Goal: Task Accomplishment & Management: Manage account settings

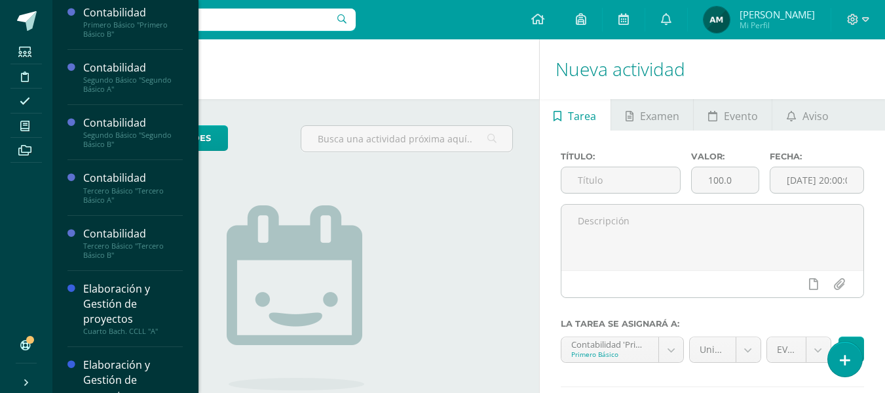
scroll to position [66, 0]
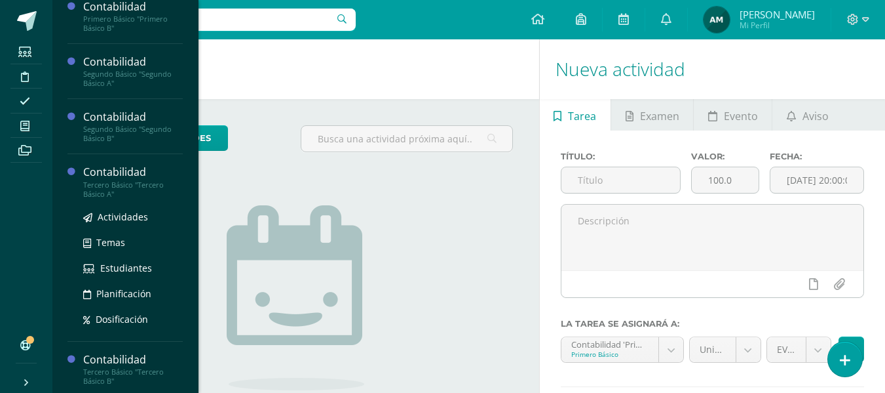
click at [124, 183] on div "Tercero Básico "Tercero Básico A"" at bounding box center [133, 189] width 100 height 18
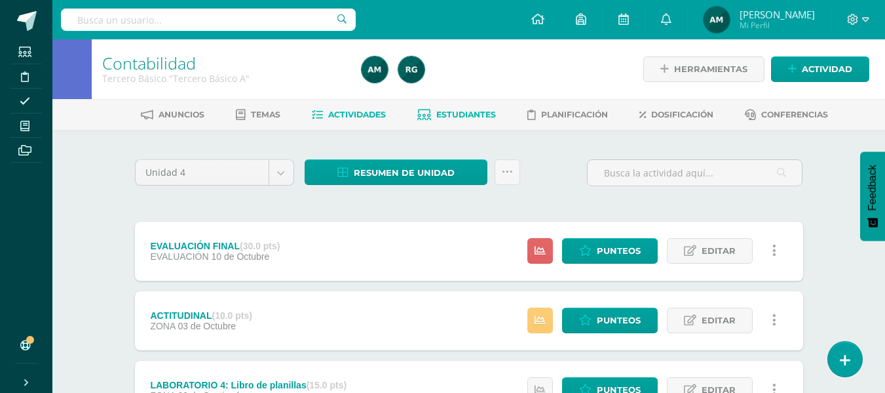
click at [471, 117] on span "Estudiantes" at bounding box center [466, 114] width 60 height 10
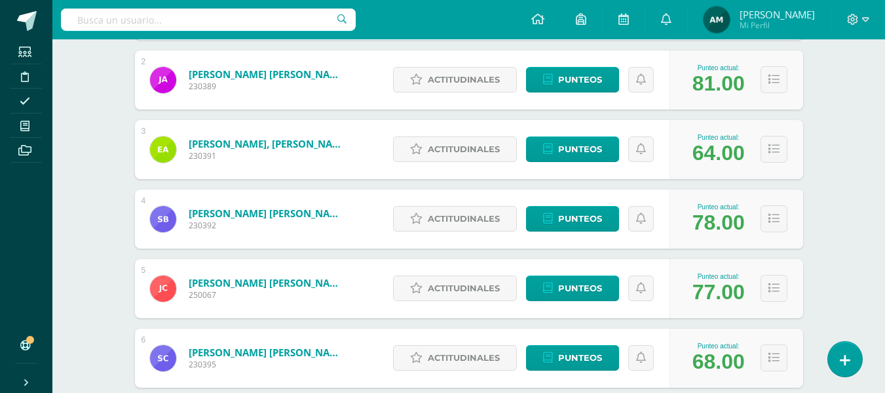
scroll to position [328, 0]
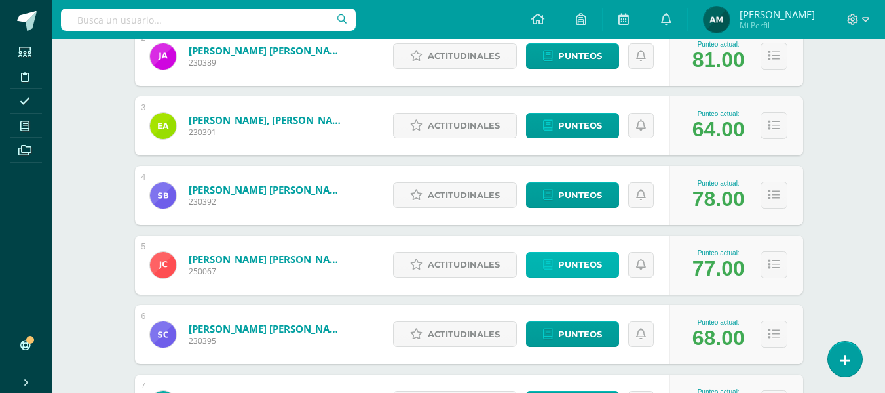
click at [583, 261] on span "Punteos" at bounding box center [580, 264] width 44 height 24
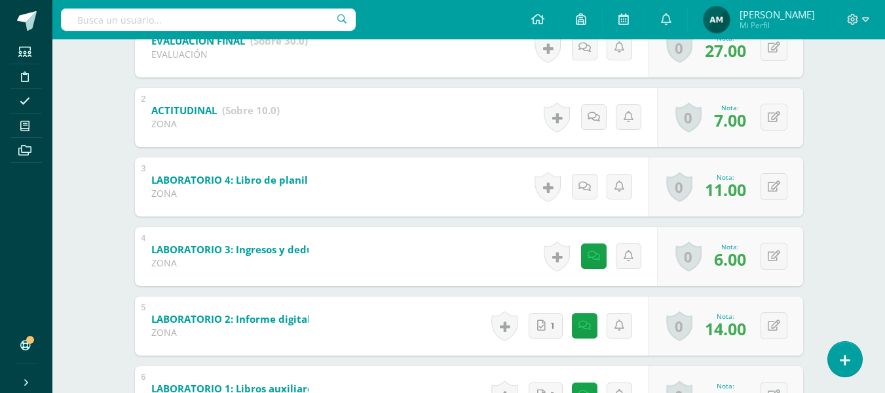
scroll to position [332, 0]
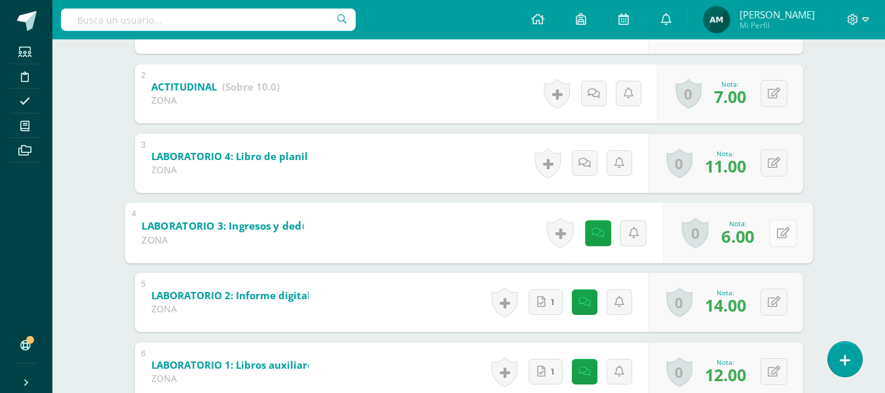
click at [779, 232] on icon at bounding box center [783, 232] width 13 height 11
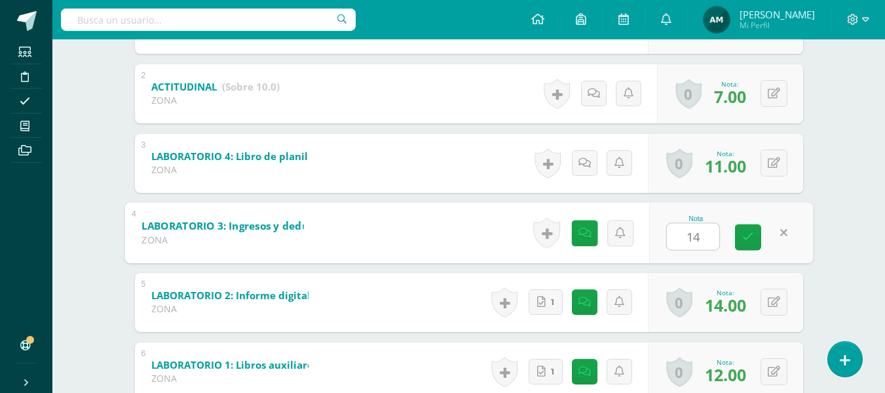
type input "14"
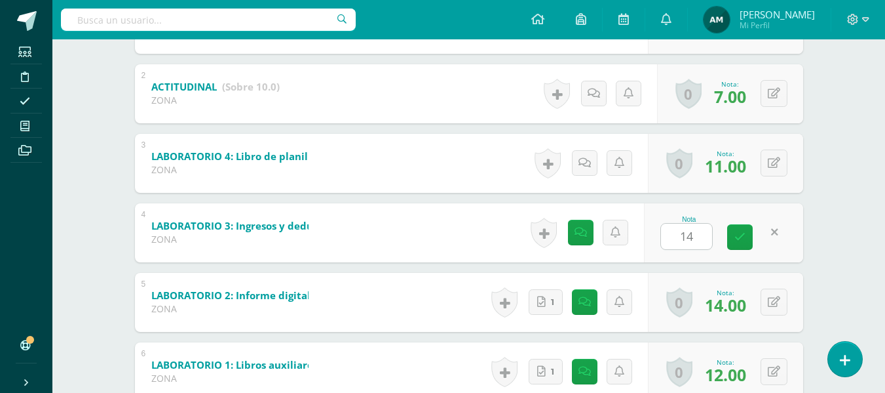
click at [860, 221] on div "Contabilidad Tercero Básico "Tercero Básico A" Herramientas Detalle de asistenc…" at bounding box center [468, 97] width 833 height 781
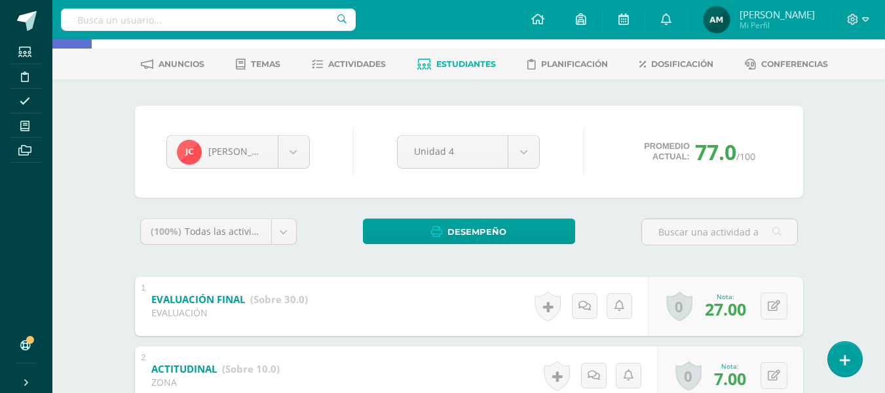
scroll to position [0, 0]
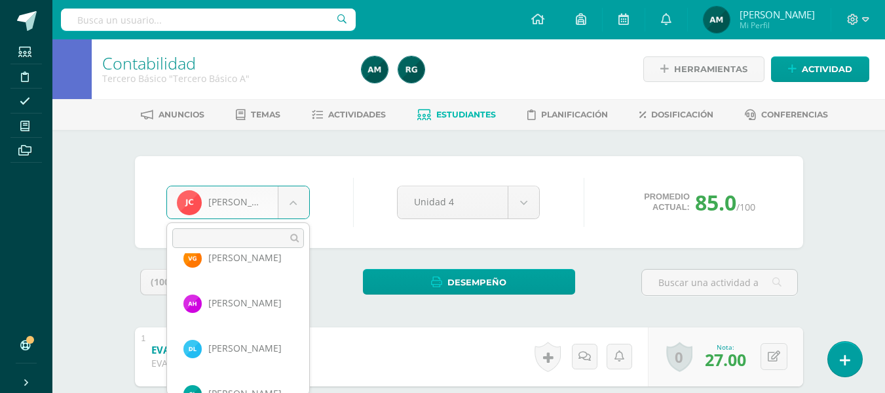
scroll to position [573, 0]
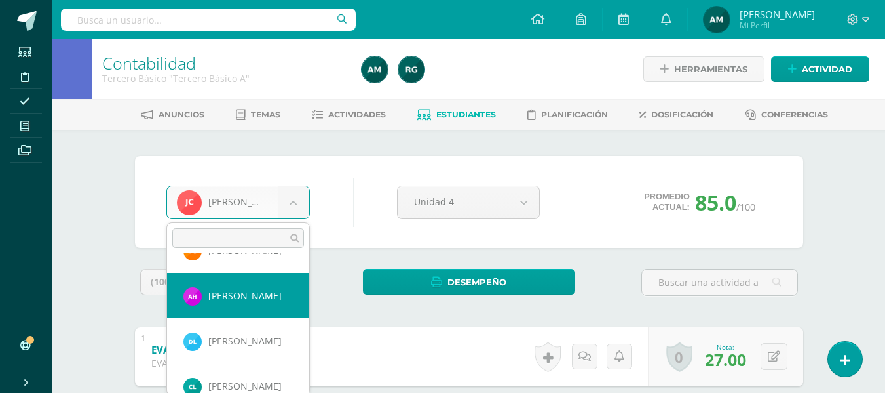
select select "969"
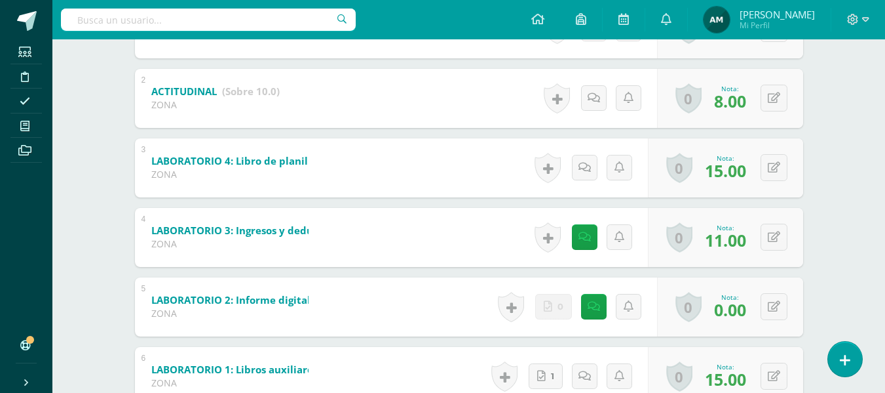
scroll to position [393, 0]
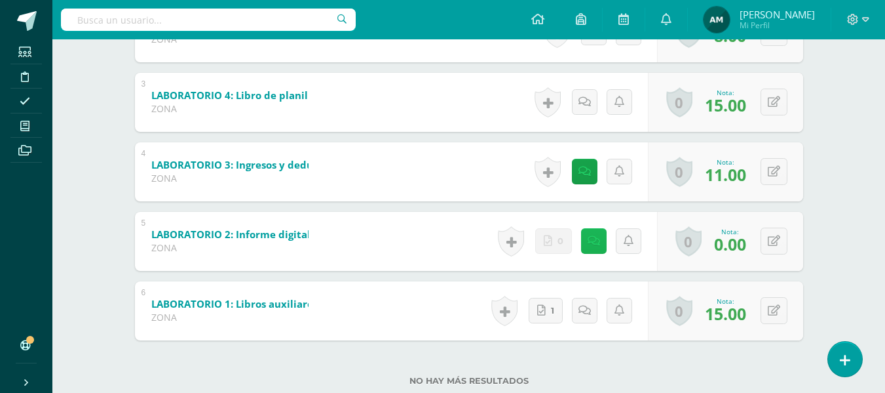
click at [599, 242] on link at bounding box center [594, 241] width 26 height 26
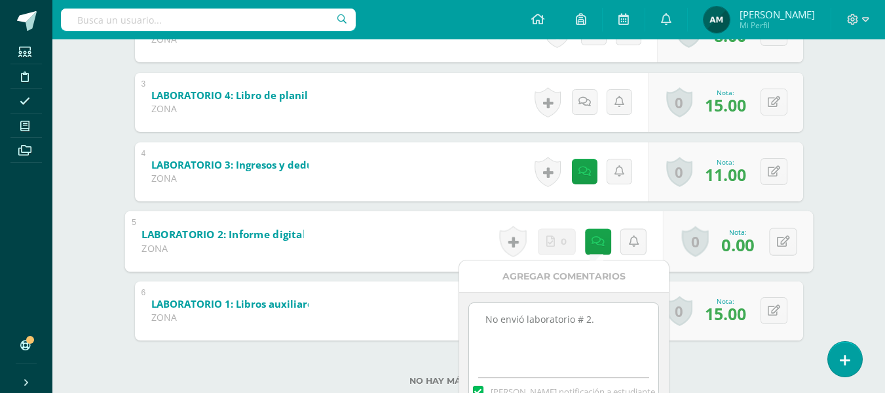
click at [830, 229] on div "Contabilidad Tercero Básico "Tercero Básico A" Herramientas Detalle de asistenc…" at bounding box center [468, 36] width 833 height 781
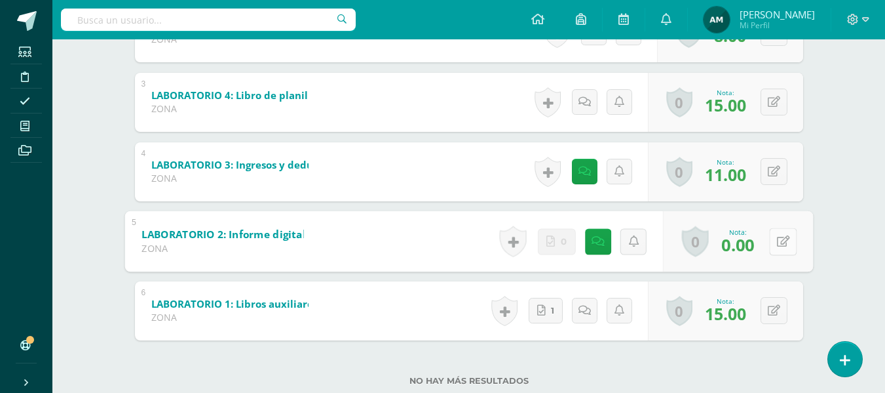
click at [777, 244] on icon at bounding box center [783, 240] width 13 height 11
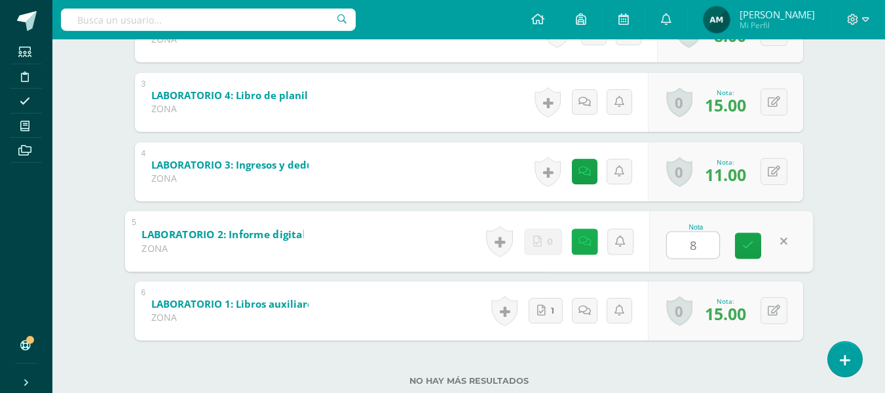
type input "8"
click at [587, 246] on icon at bounding box center [584, 240] width 13 height 11
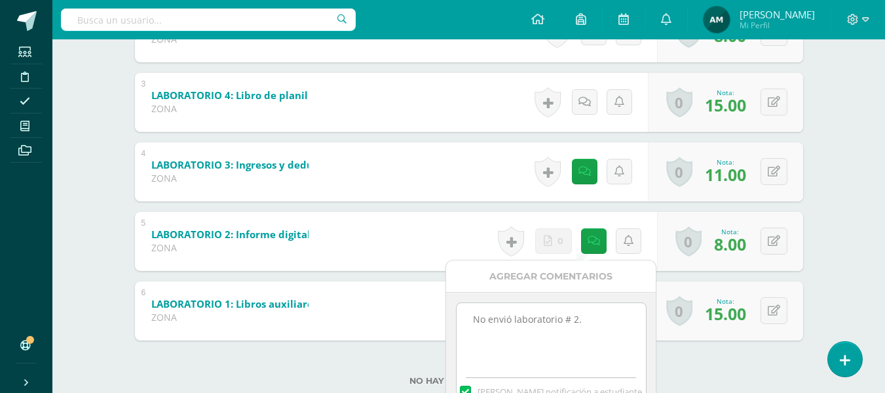
click at [585, 335] on textarea "No envió laboratorio # 2." at bounding box center [551, 336] width 189 height 66
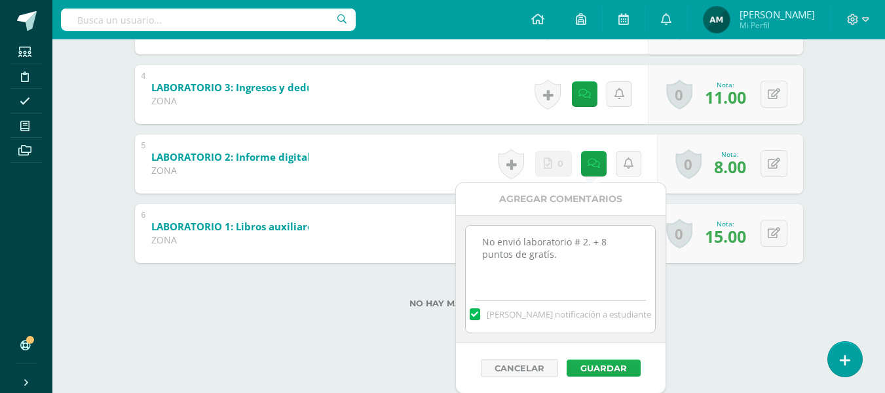
type textarea "No envió laboratorio # 2. + 8 puntos de gratís."
click at [619, 369] on button "Guardar" at bounding box center [604, 367] width 74 height 17
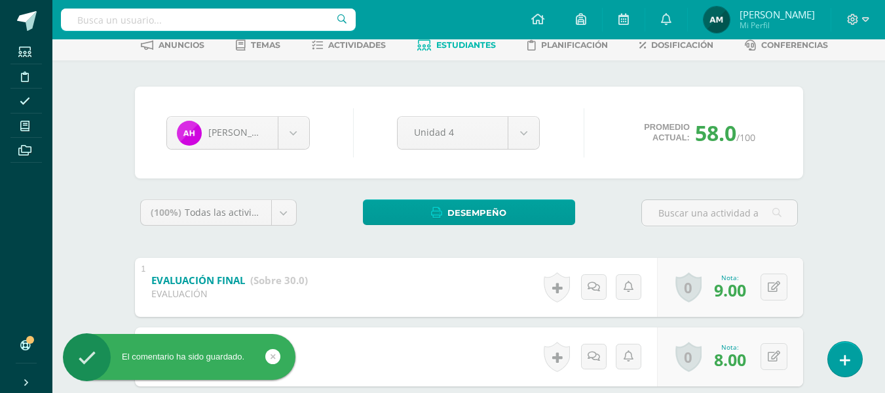
scroll to position [35, 0]
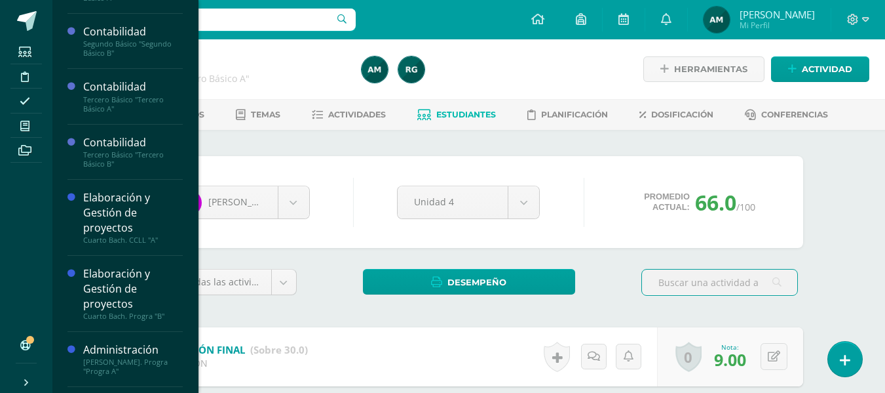
scroll to position [154, 0]
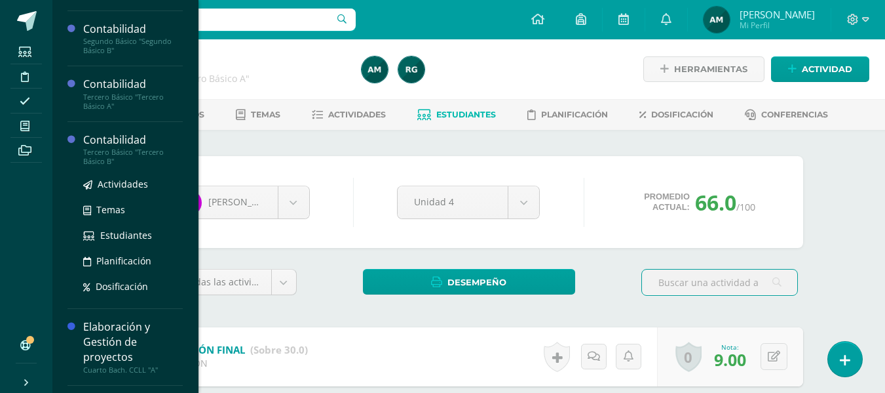
click at [117, 148] on div "Tercero Básico "Tercero Básico B"" at bounding box center [133, 156] width 100 height 18
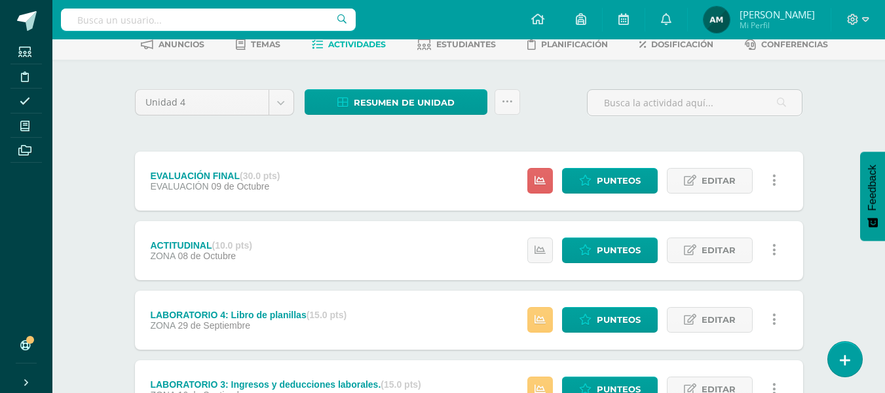
scroll to position [57, 0]
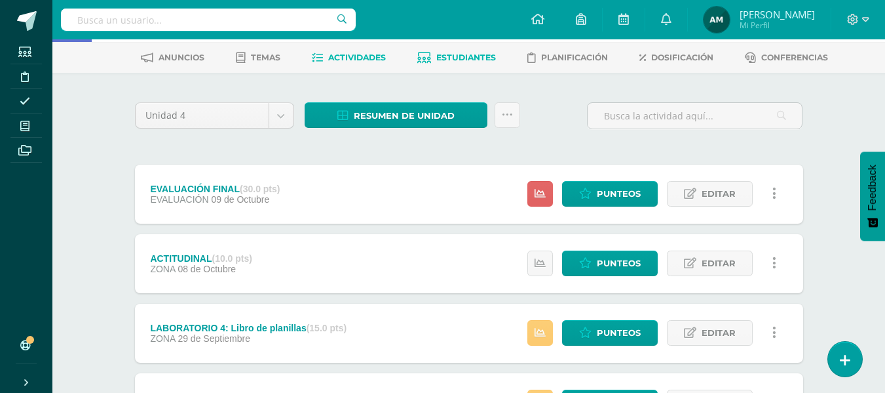
click at [465, 62] on span "Estudiantes" at bounding box center [466, 57] width 60 height 10
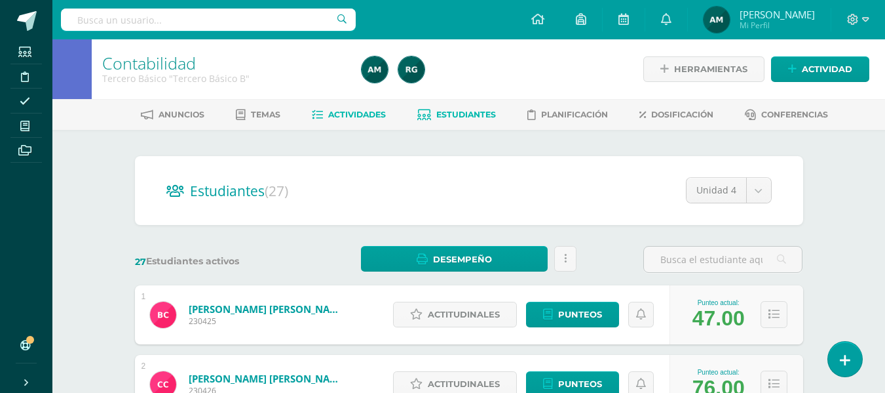
click at [364, 112] on span "Actividades" at bounding box center [357, 114] width 58 height 10
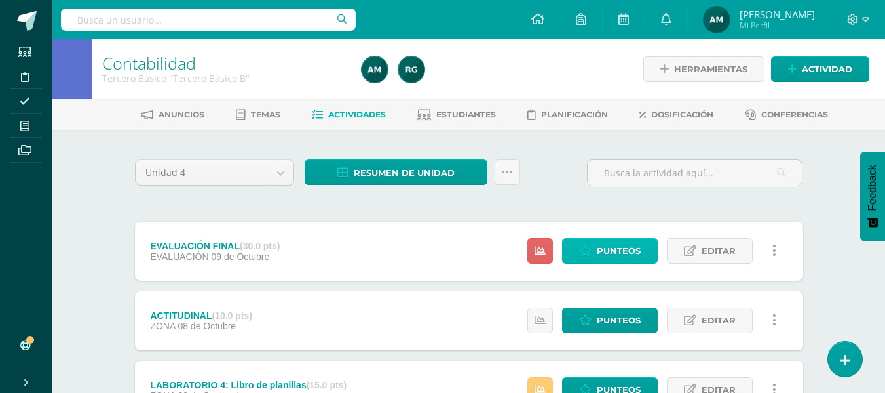
click at [631, 252] on span "Punteos" at bounding box center [619, 251] width 44 height 24
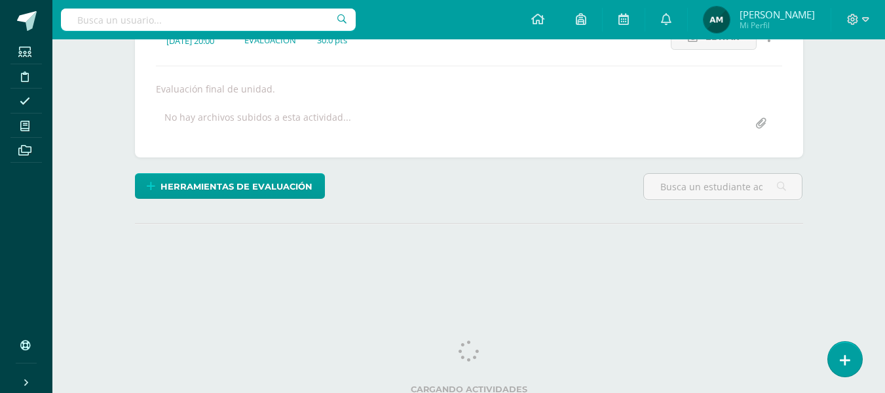
scroll to position [213, 0]
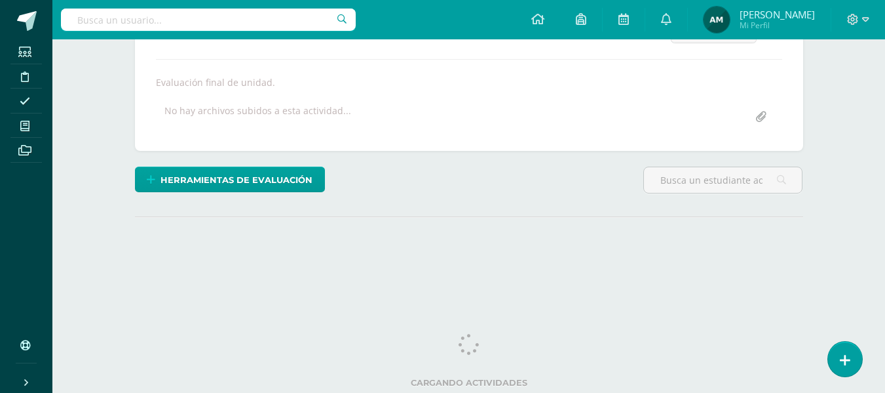
drag, startPoint x: 890, startPoint y: 145, endPoint x: 879, endPoint y: 316, distance: 170.7
click at [879, 316] on html "Estudiantes Disciplina Asistencia Mis cursos Archivos Soporte Ayuda Reportar un…" at bounding box center [442, 52] width 885 height 531
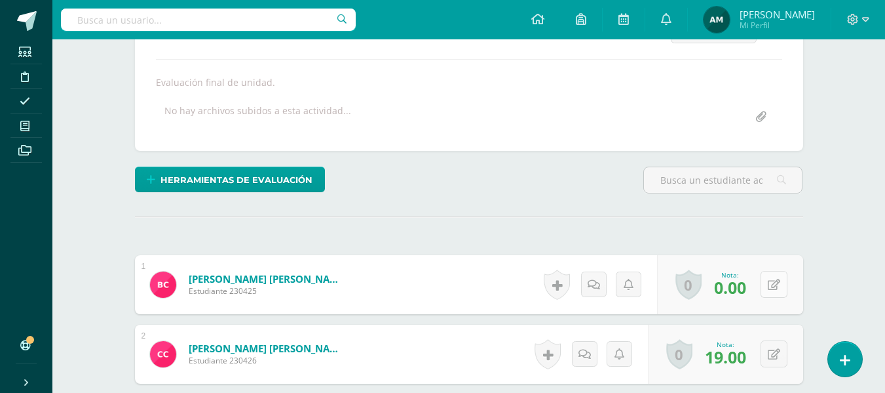
click at [775, 286] on button at bounding box center [774, 284] width 27 height 27
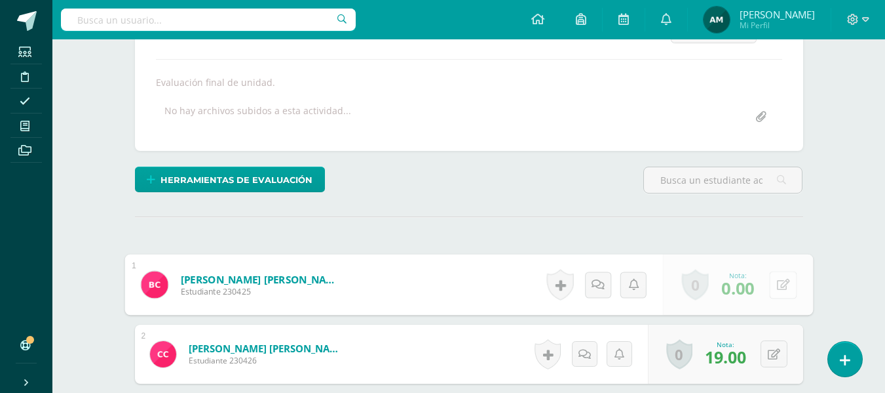
scroll to position [214, 0]
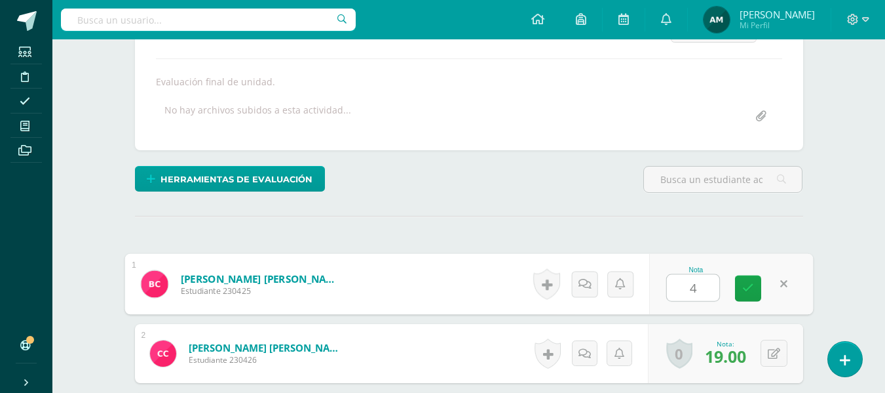
type input "4"
click at [600, 286] on link at bounding box center [598, 284] width 26 height 26
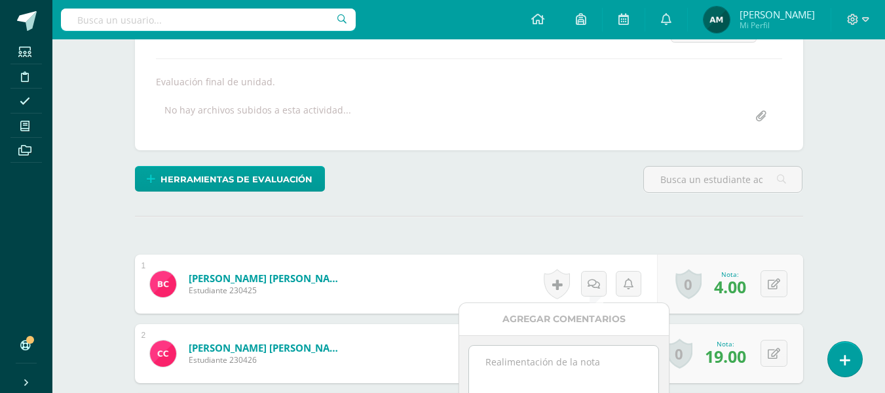
click at [580, 359] on textarea at bounding box center [563, 378] width 189 height 66
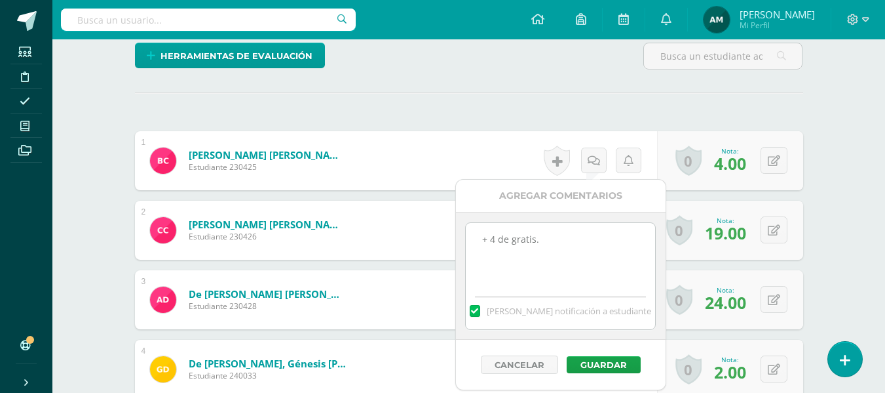
scroll to position [346, 0]
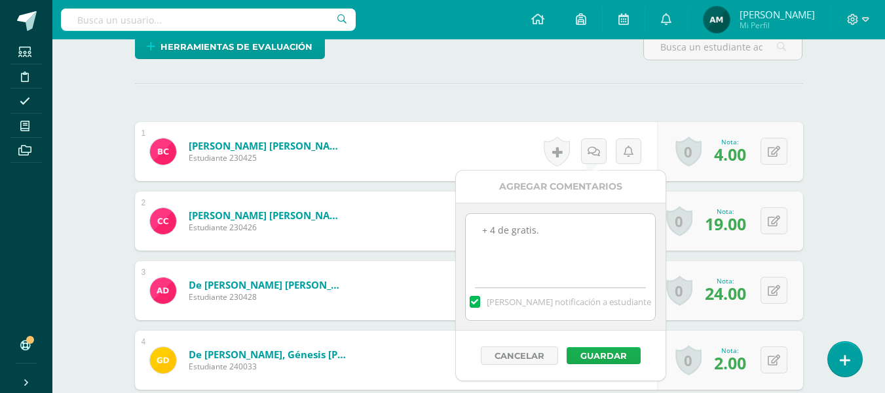
type textarea "+ 4 de gratis."
click at [604, 356] on button "Guardar" at bounding box center [604, 355] width 74 height 17
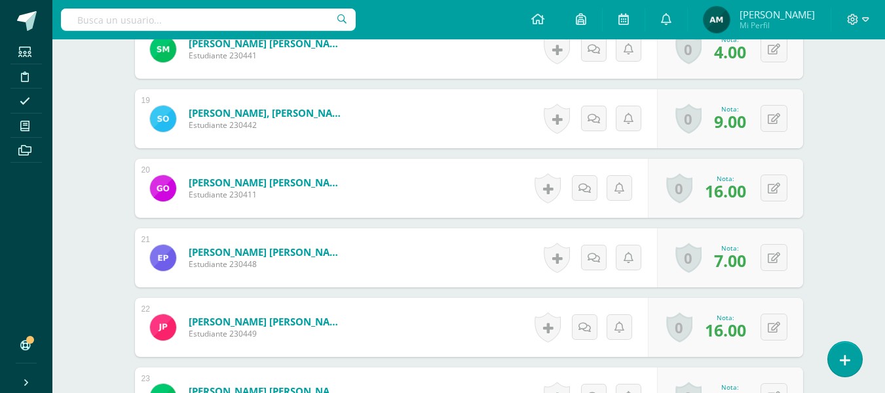
scroll to position [1634, 0]
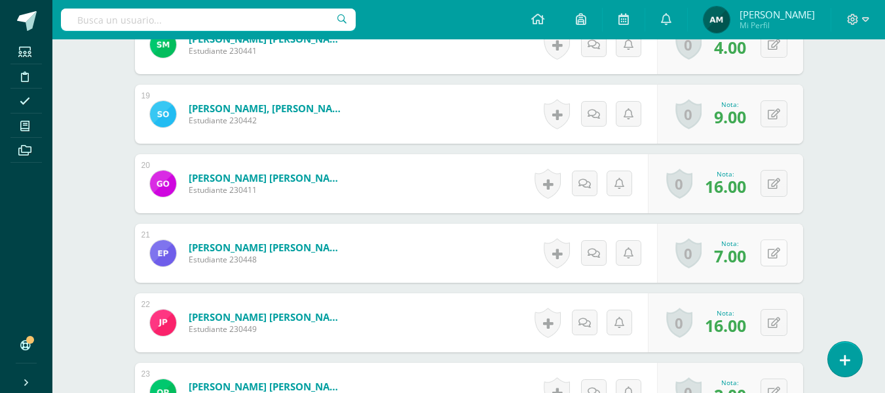
click at [777, 257] on icon at bounding box center [774, 253] width 12 height 11
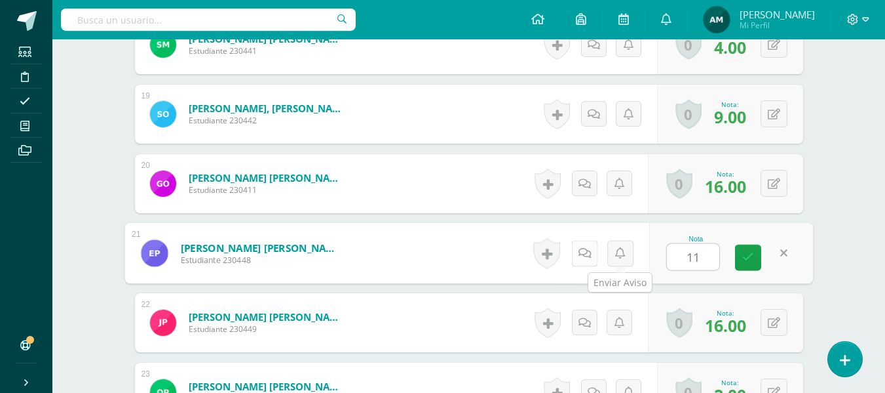
type input "11"
click at [585, 259] on link at bounding box center [584, 253] width 26 height 26
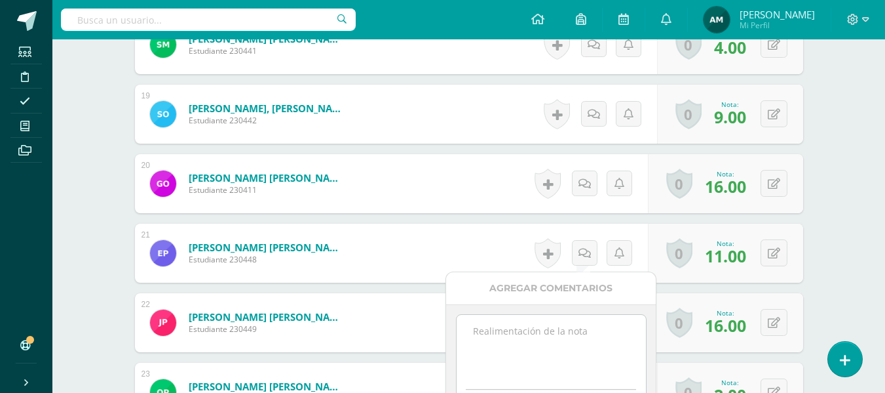
click at [548, 349] on textarea at bounding box center [551, 348] width 189 height 66
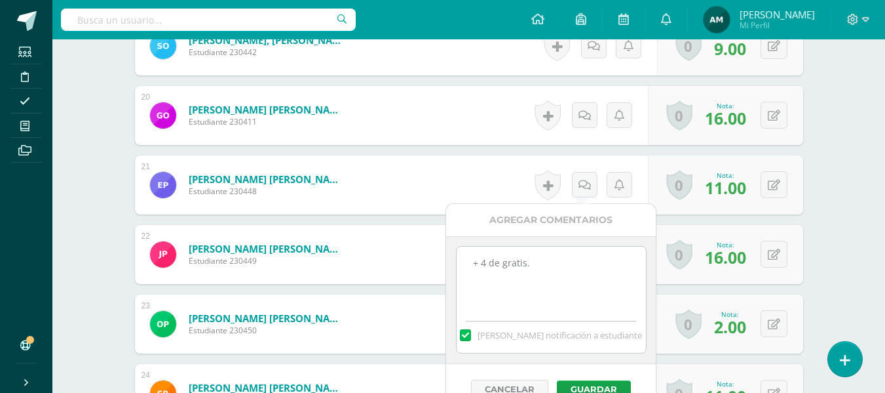
scroll to position [1830, 0]
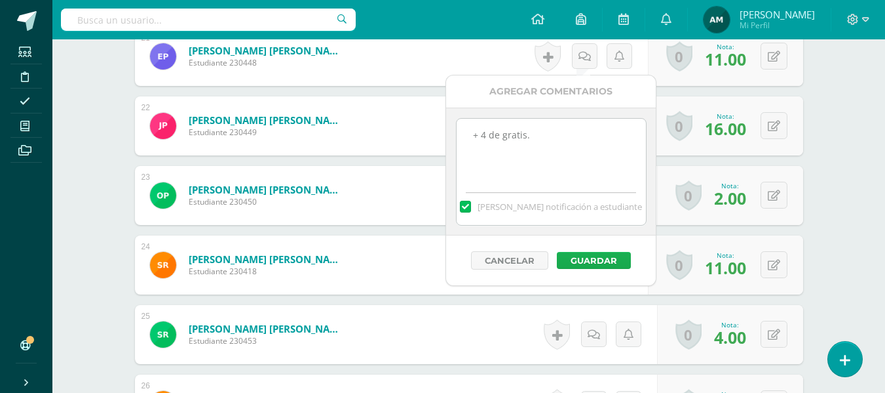
type textarea "+ 4 de gratis."
click at [607, 260] on button "Guardar" at bounding box center [594, 260] width 74 height 17
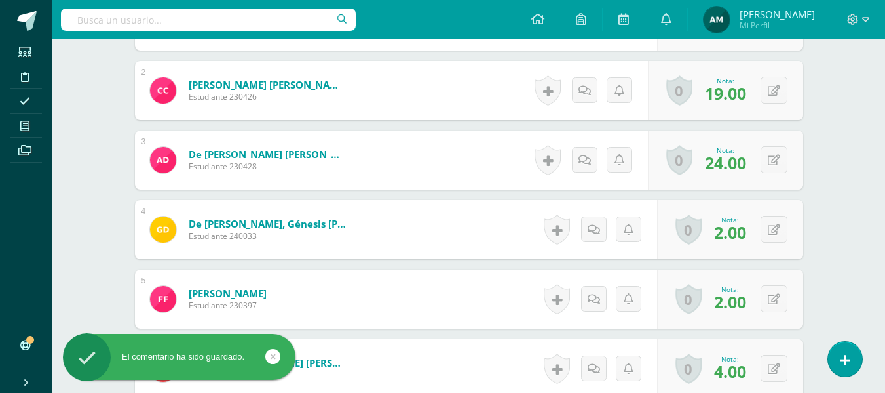
scroll to position [0, 0]
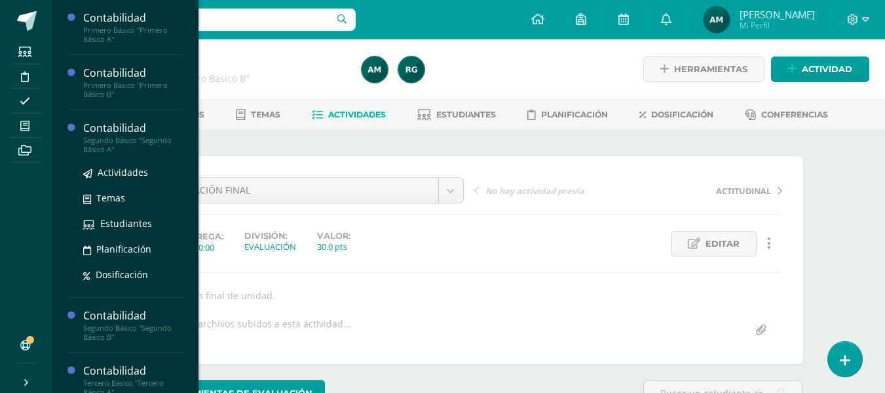
click at [121, 144] on div "Segundo Básico "Segundo Básico A"" at bounding box center [133, 145] width 100 height 18
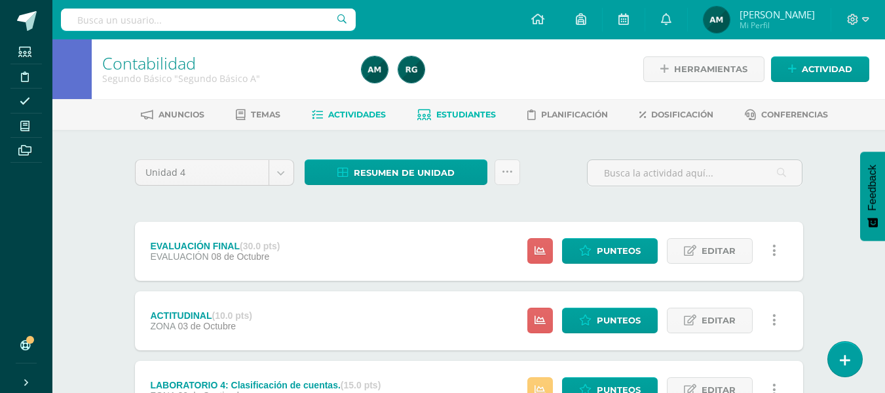
click at [461, 110] on span "Estudiantes" at bounding box center [466, 114] width 60 height 10
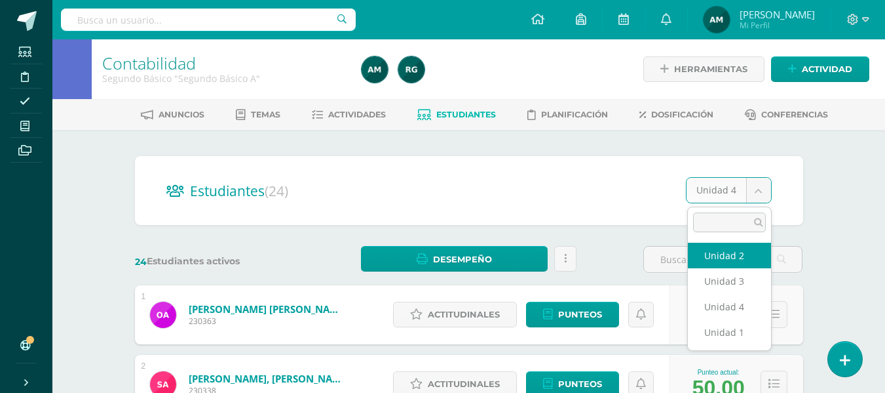
select select "/dashboard/teacher/section/1984/students/?unit=91327"
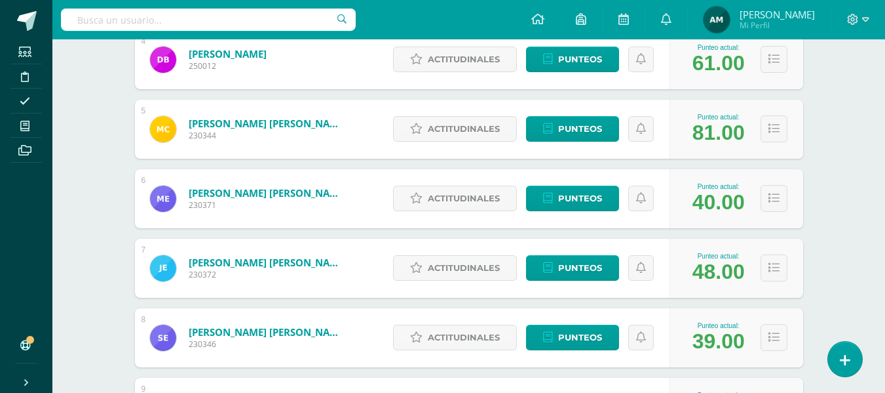
scroll to position [465, 0]
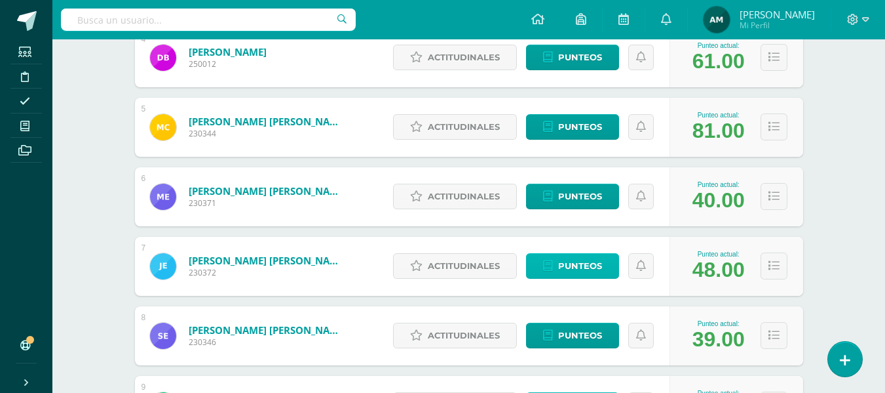
click at [594, 267] on span "Punteos" at bounding box center [580, 266] width 44 height 24
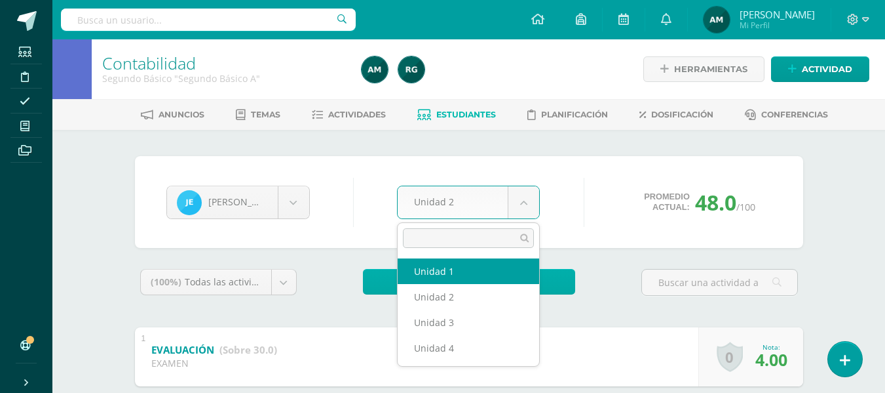
select select "Unidad 1"
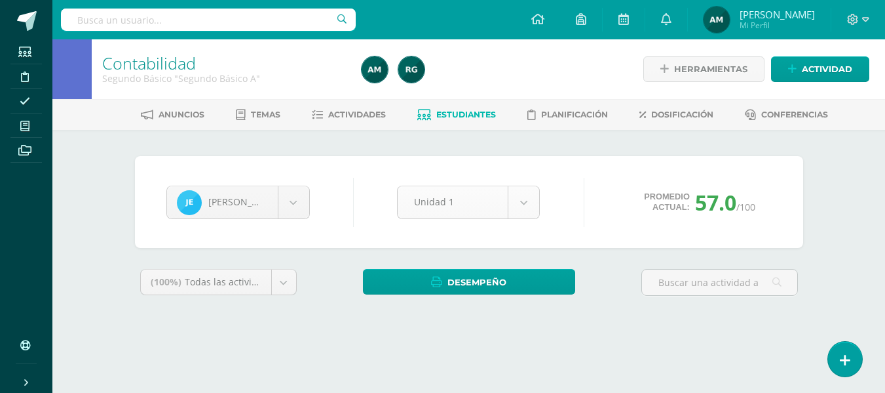
click at [529, 211] on body "Estudiantes Disciplina Asistencia Mis cursos Archivos Soporte Ayuda Reportar un…" at bounding box center [442, 176] width 885 height 353
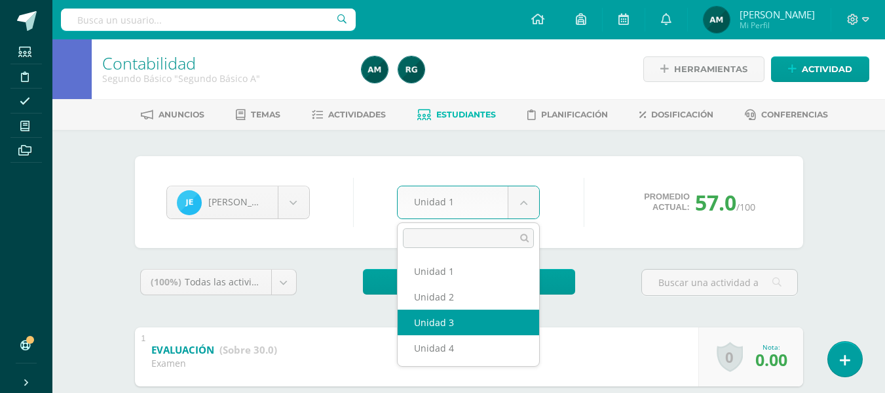
select select "Unidad 3"
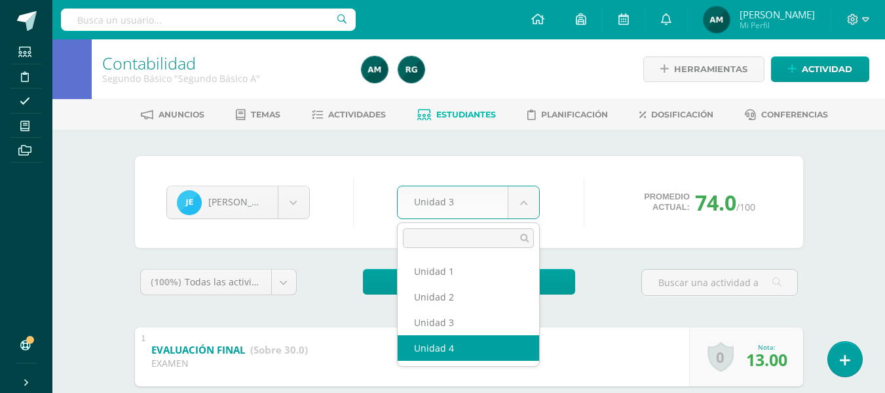
select select "Unidad 4"
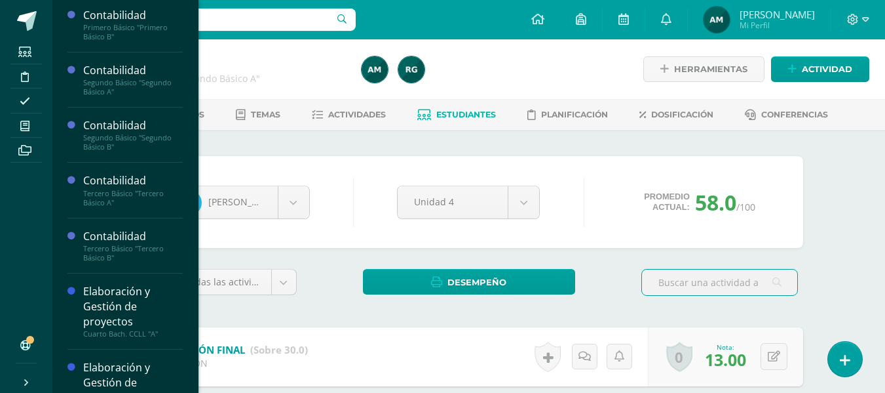
scroll to position [67, 0]
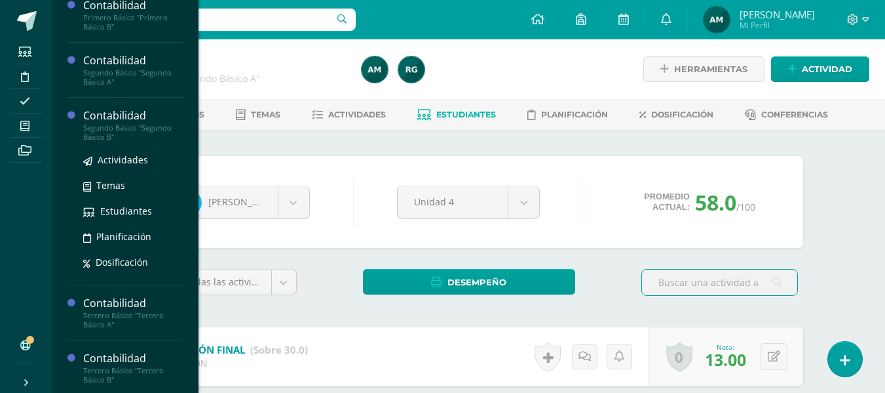
click at [130, 130] on div "Segundo Básico "Segundo Básico B"" at bounding box center [133, 132] width 100 height 18
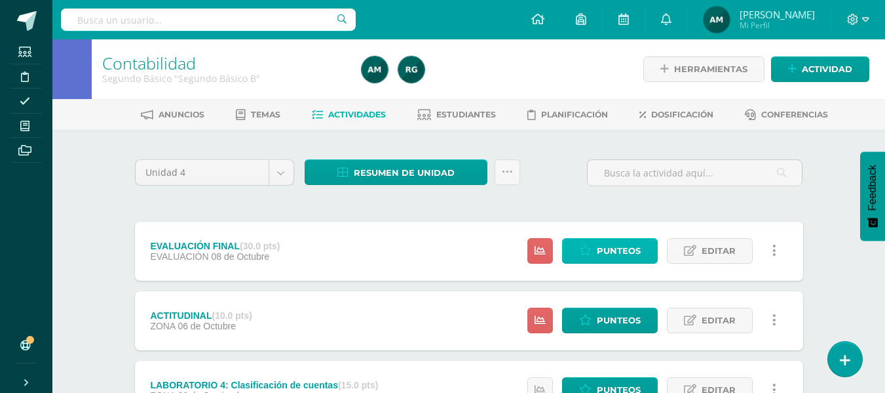
click at [603, 254] on span "Punteos" at bounding box center [619, 251] width 44 height 24
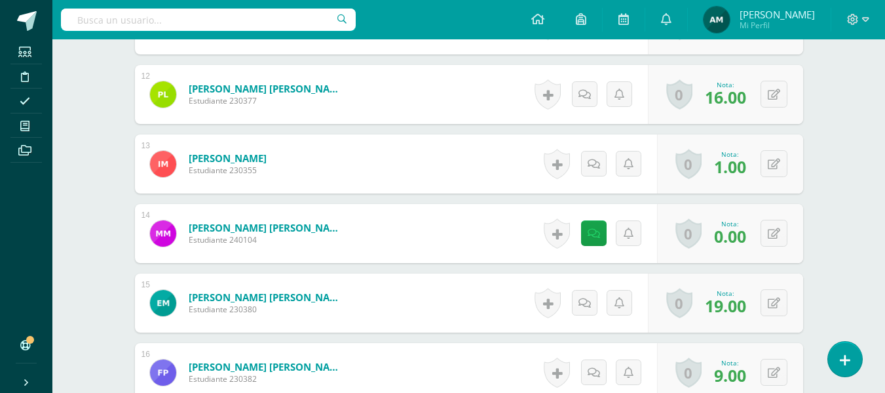
scroll to position [1168, 0]
click at [779, 237] on icon at bounding box center [774, 232] width 12 height 11
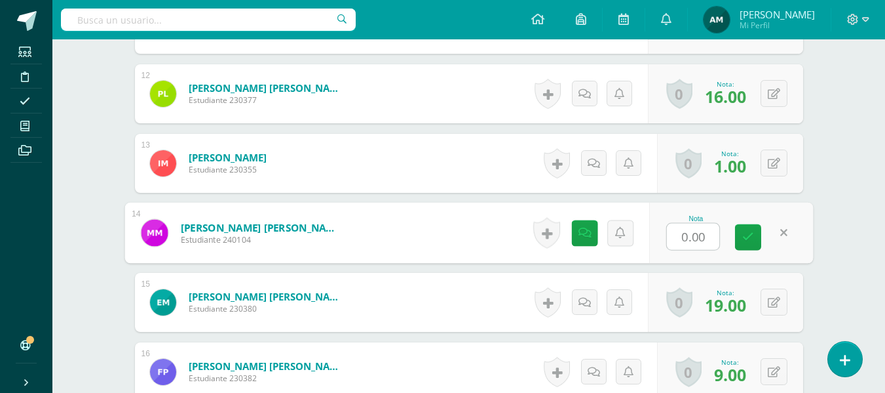
scroll to position [1168, 0]
type input "1"
type input "24"
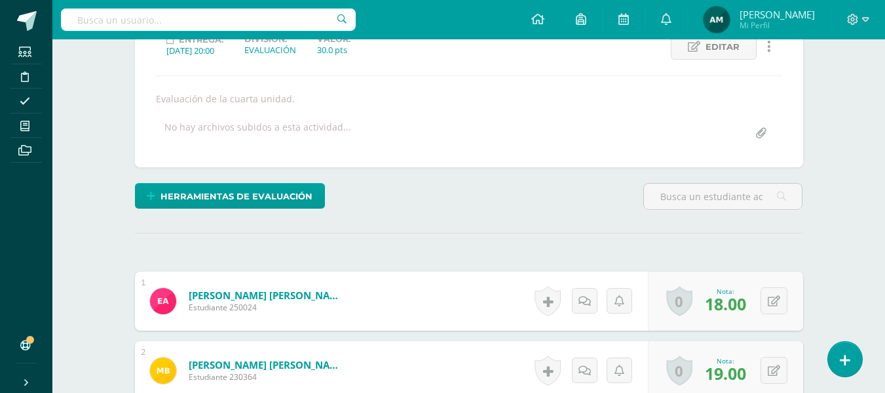
scroll to position [0, 0]
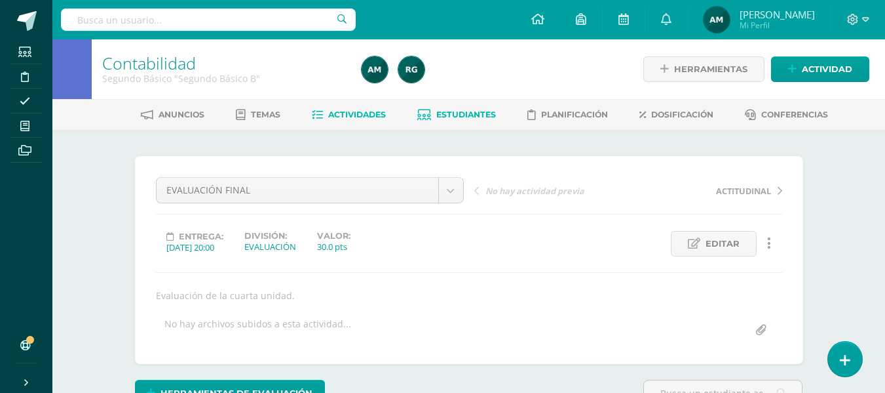
click at [455, 115] on span "Estudiantes" at bounding box center [466, 114] width 60 height 10
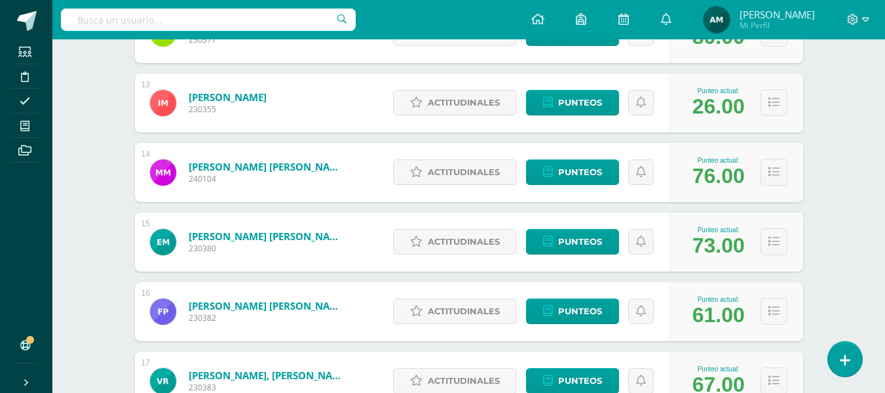
scroll to position [1052, 0]
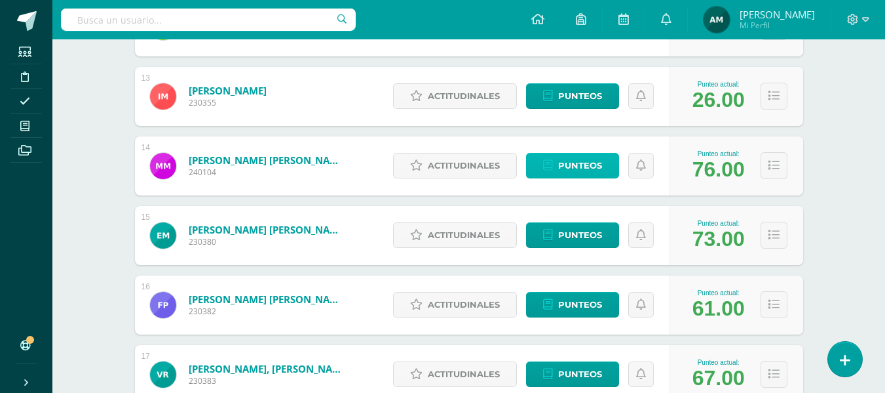
click at [600, 164] on span "Punteos" at bounding box center [580, 165] width 44 height 24
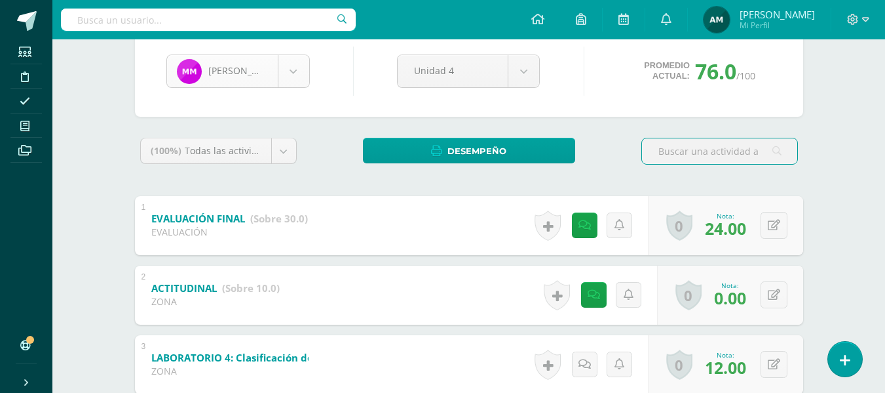
scroll to position [497, 0]
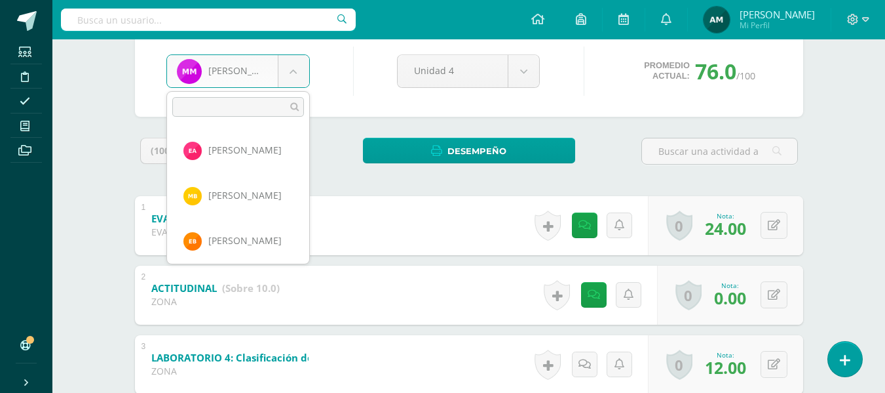
click at [296, 77] on body "Estudiantes Disciplina Asistencia Mis cursos Archivos Soporte Ayuda Reportar un…" at bounding box center [442, 279] width 885 height 820
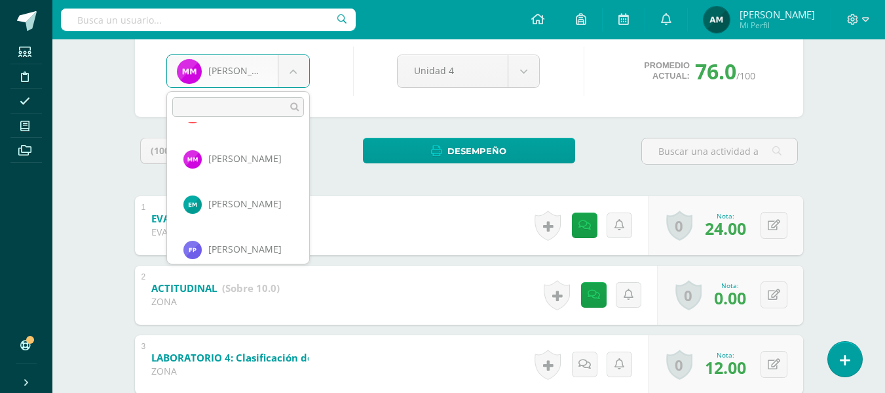
scroll to position [590, 0]
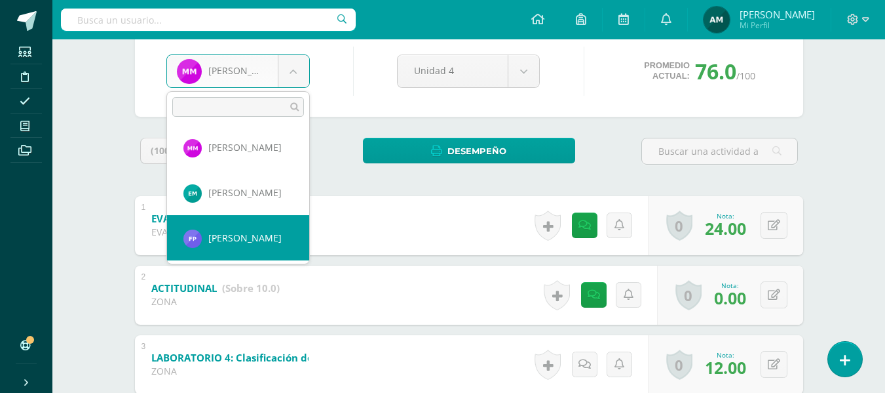
select select "239"
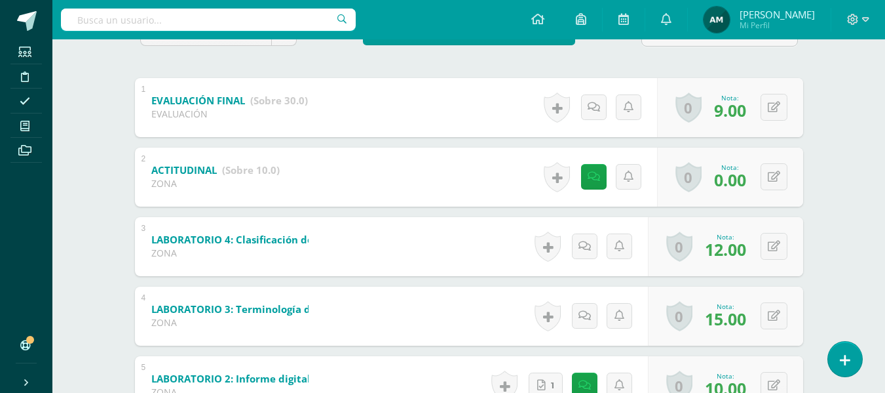
scroll to position [242, 0]
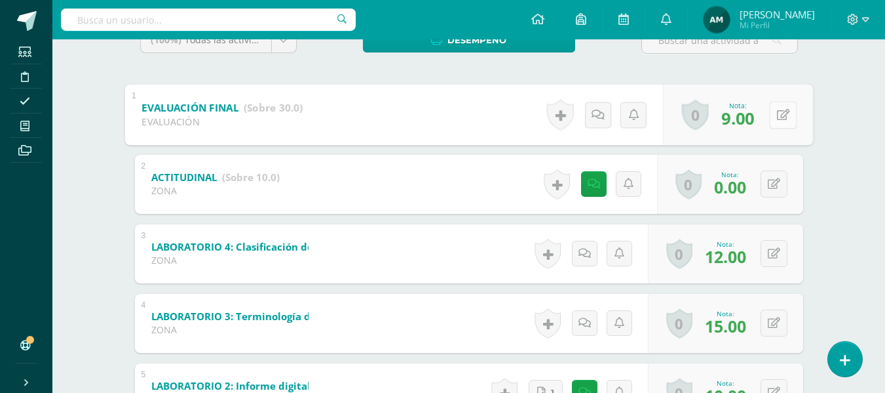
click at [777, 119] on icon at bounding box center [783, 114] width 13 height 11
type input "13"
click at [589, 117] on icon at bounding box center [584, 114] width 13 height 11
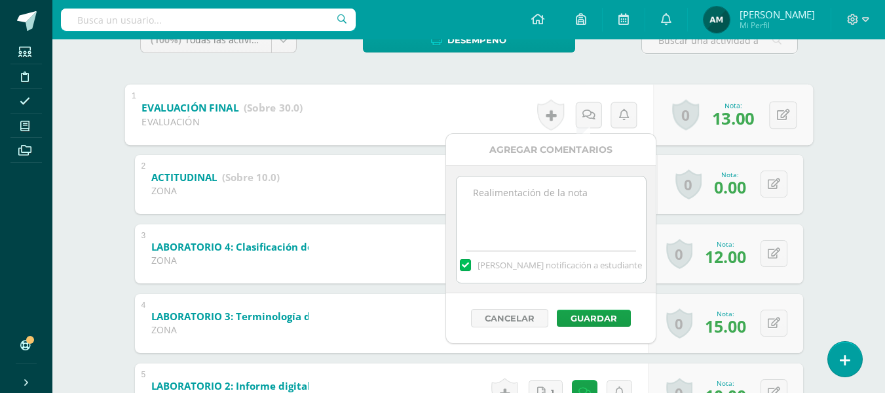
click at [566, 218] on textarea at bounding box center [551, 209] width 189 height 66
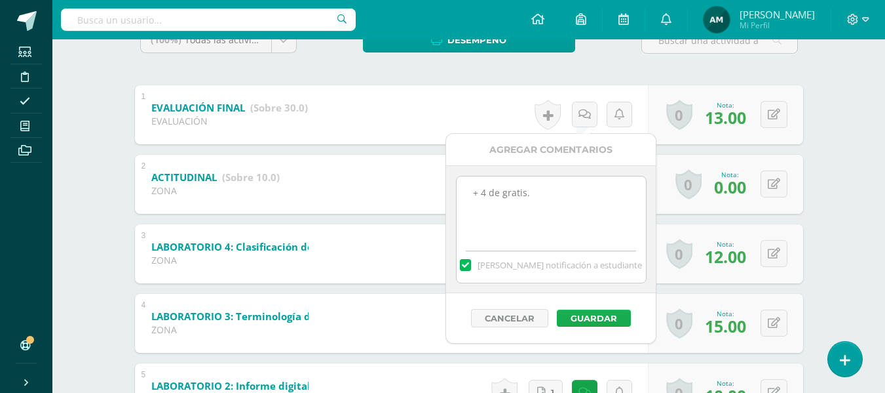
type textarea "+ 4 de gratis."
click at [607, 314] on button "Guardar" at bounding box center [594, 317] width 74 height 17
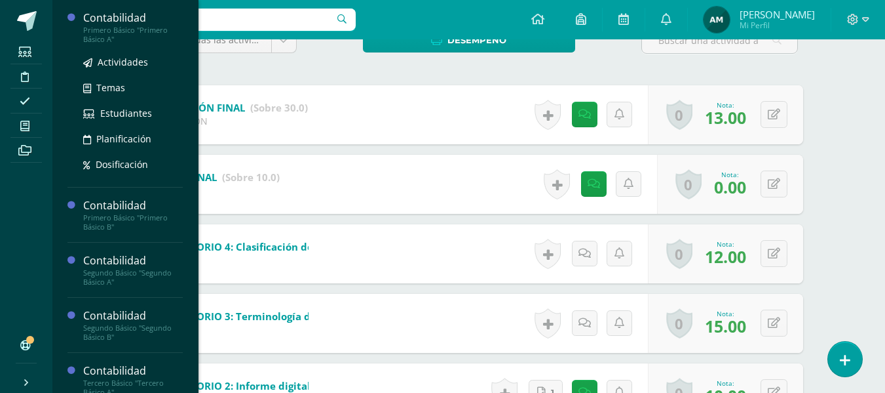
click at [121, 32] on div "Primero Básico "Primero Básico A"" at bounding box center [133, 35] width 100 height 18
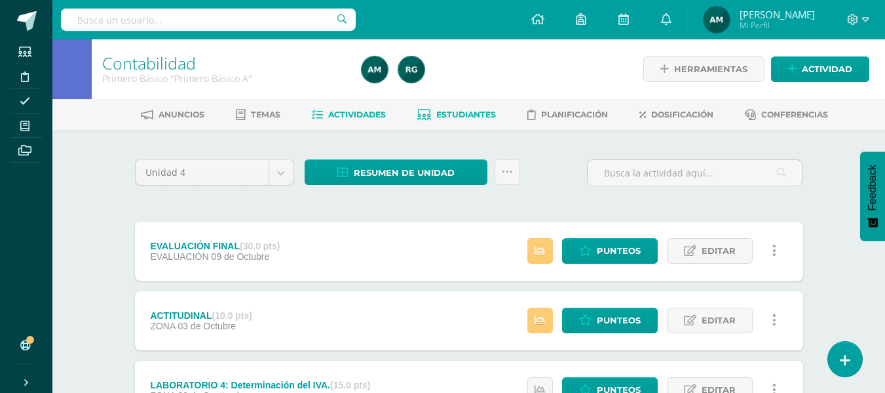
click at [471, 115] on span "Estudiantes" at bounding box center [466, 114] width 60 height 10
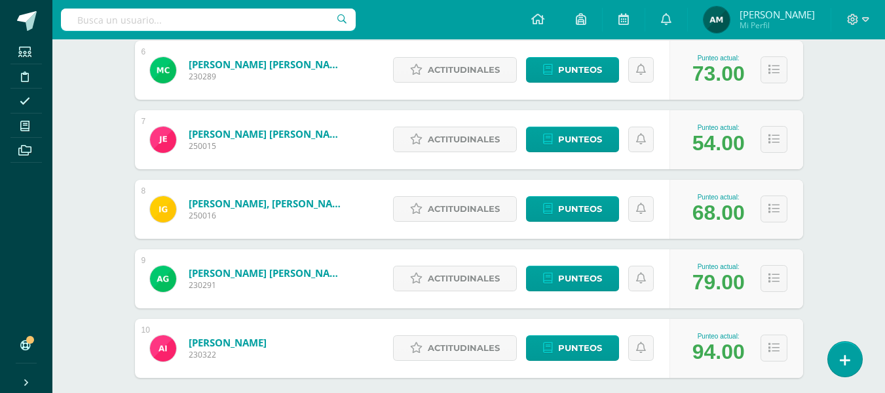
scroll to position [659, 0]
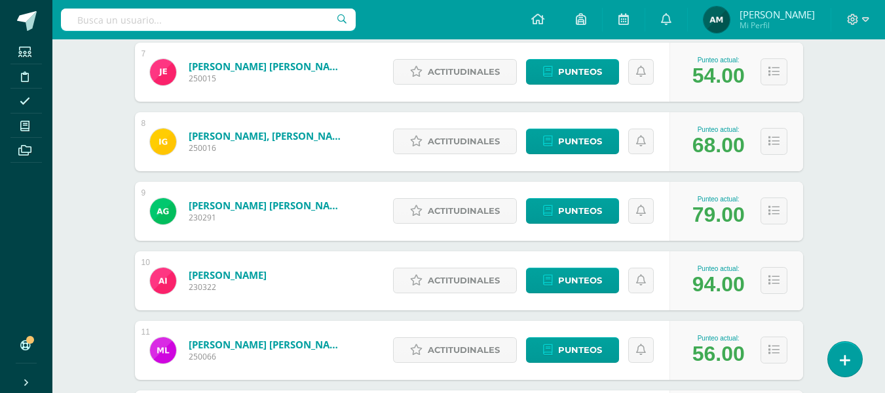
drag, startPoint x: 885, startPoint y: 197, endPoint x: 886, endPoint y: 227, distance: 30.2
click at [885, 227] on html "Estudiantes Disciplina Asistencia Mis cursos Archivos Soporte Ayuda Reportar un…" at bounding box center [442, 214] width 885 height 1746
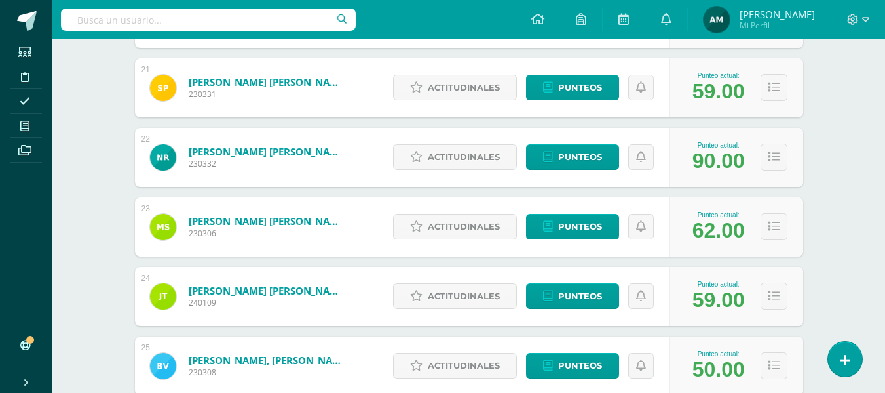
scroll to position [1625, 0]
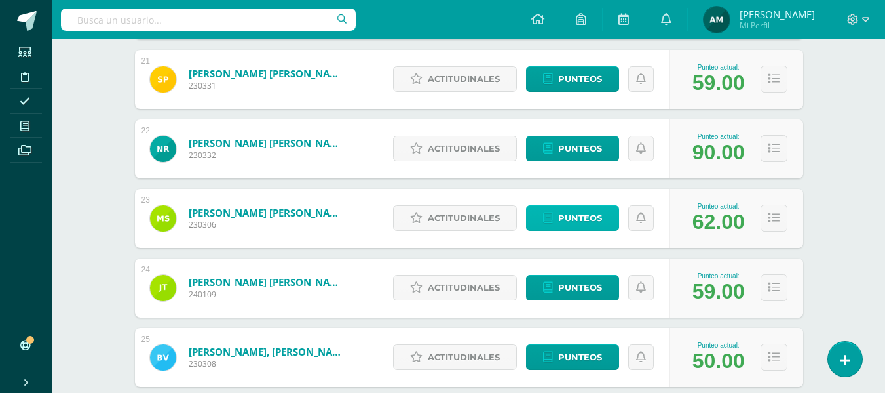
click at [588, 216] on span "Punteos" at bounding box center [580, 218] width 44 height 24
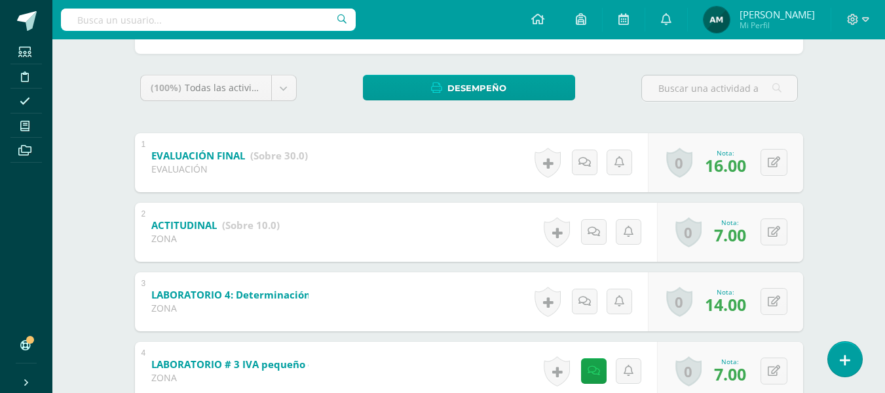
scroll to position [262, 0]
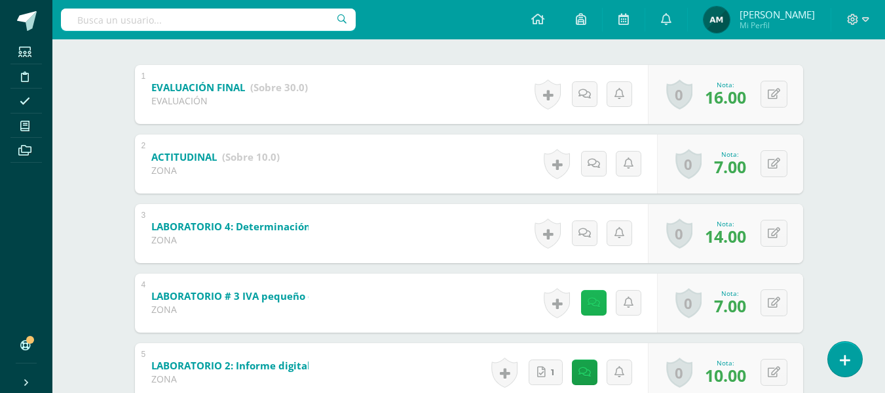
click at [602, 298] on link at bounding box center [594, 303] width 26 height 26
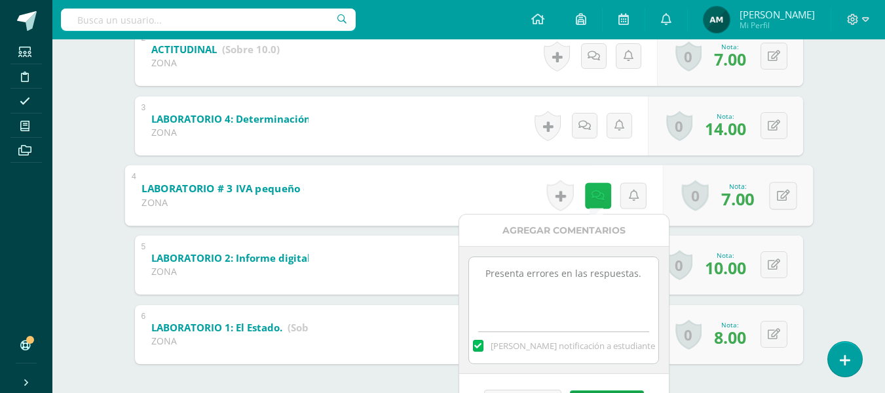
scroll to position [393, 0]
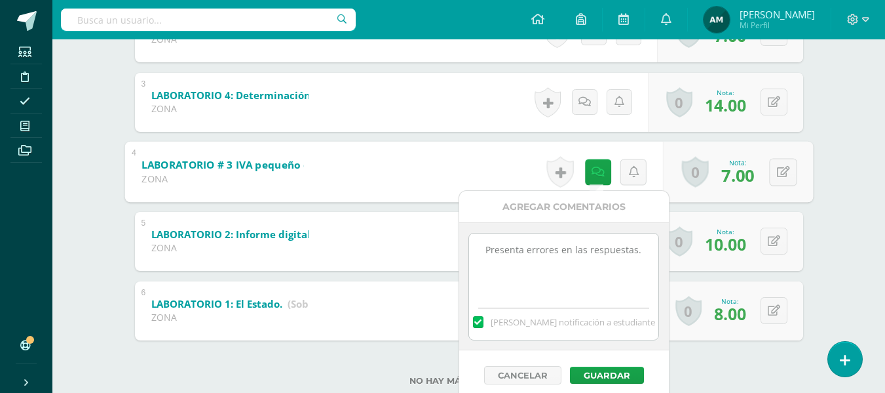
click at [847, 188] on div "Contabilidad Primero Básico "Primero Básico A" Herramientas Detalle de asistenc…" at bounding box center [468, 36] width 833 height 781
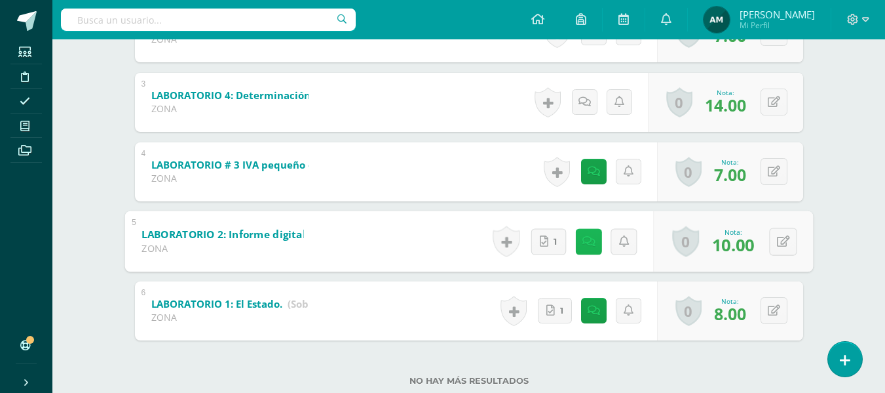
click at [589, 245] on icon at bounding box center [588, 240] width 13 height 11
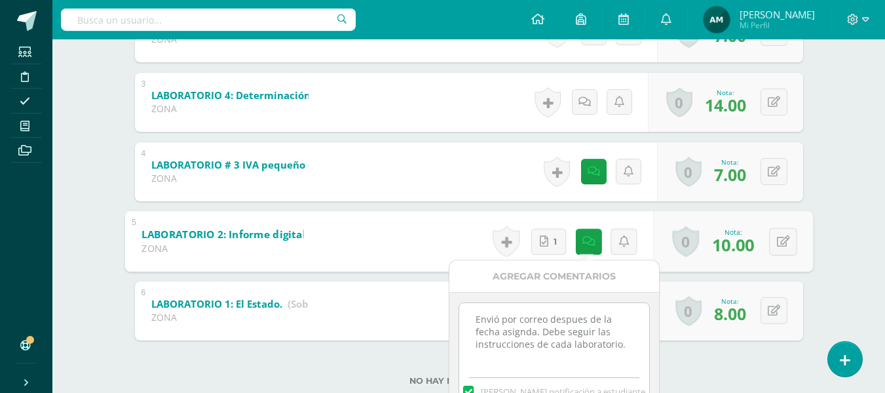
click at [824, 195] on div "[PERSON_NAME] [PERSON_NAME] [PERSON_NAME] [PERSON_NAME] [PERSON_NAME] [PERSON_N…" at bounding box center [469, 82] width 721 height 691
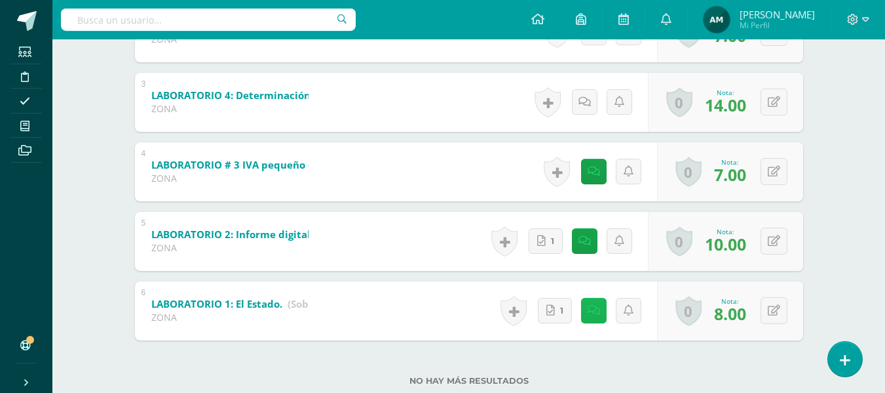
click at [600, 308] on link at bounding box center [594, 311] width 26 height 26
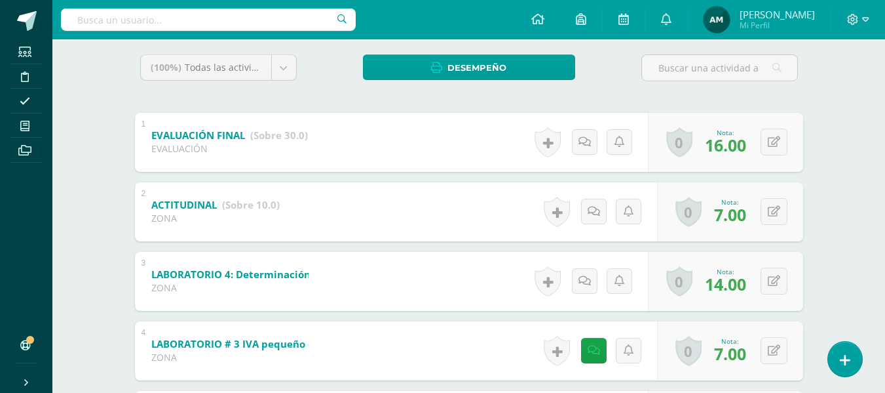
scroll to position [166, 0]
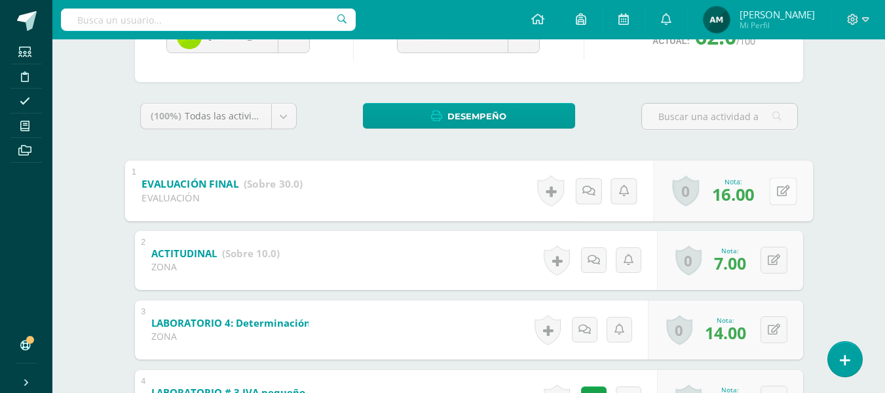
click at [780, 191] on button at bounding box center [783, 191] width 28 height 28
type input "20"
click at [585, 193] on icon at bounding box center [584, 190] width 13 height 11
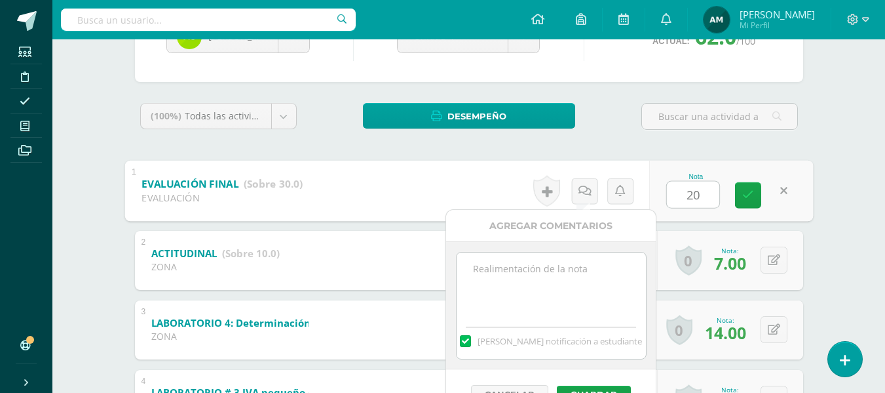
click at [548, 266] on textarea at bounding box center [551, 285] width 189 height 66
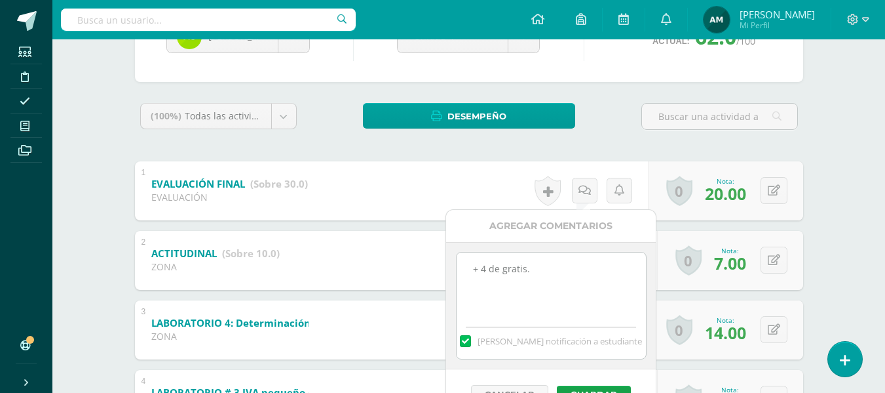
scroll to position [231, 0]
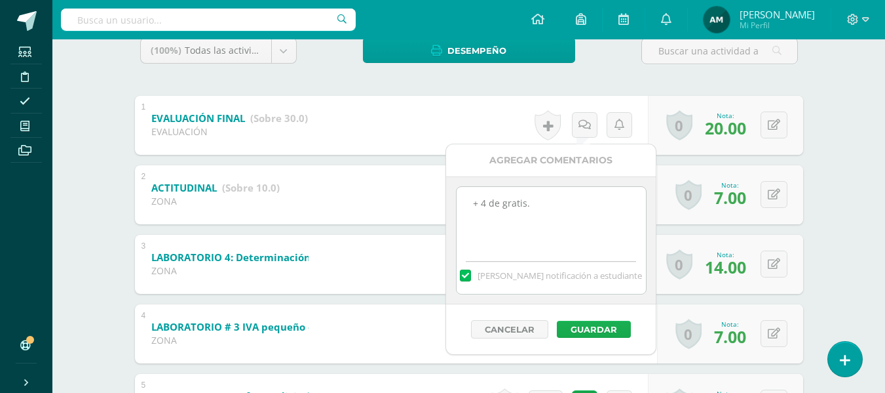
type textarea "+ 4 de gratis."
click at [613, 337] on button "Guardar" at bounding box center [594, 328] width 74 height 17
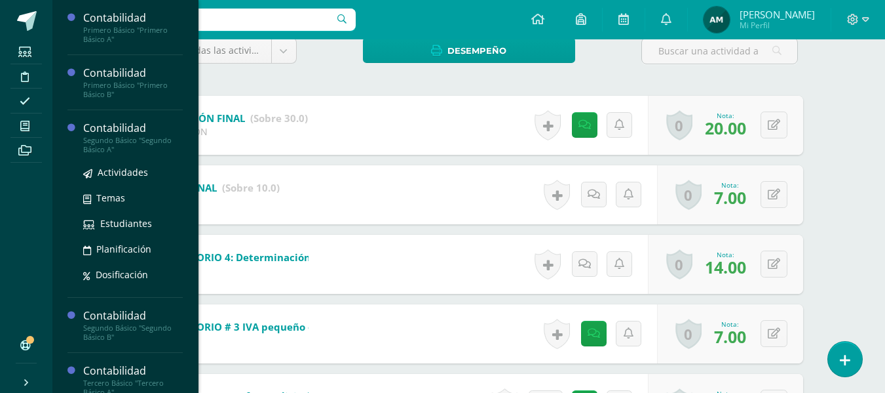
click at [132, 136] on div "Segundo Básico "Segundo Básico A"" at bounding box center [133, 145] width 100 height 18
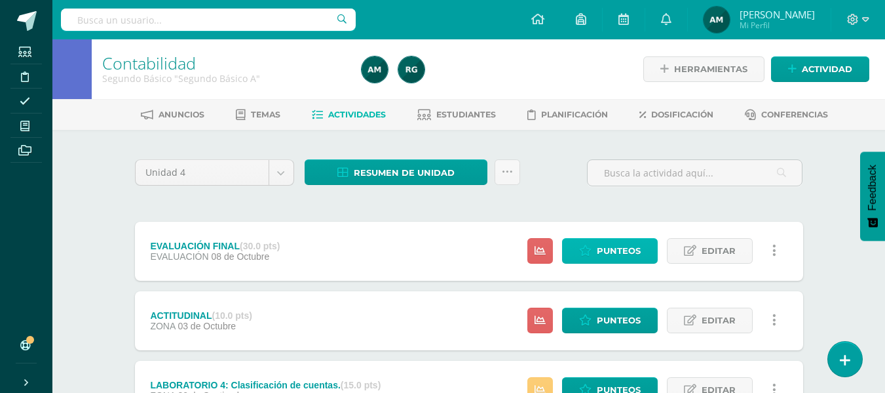
click at [613, 246] on span "Punteos" at bounding box center [619, 251] width 44 height 24
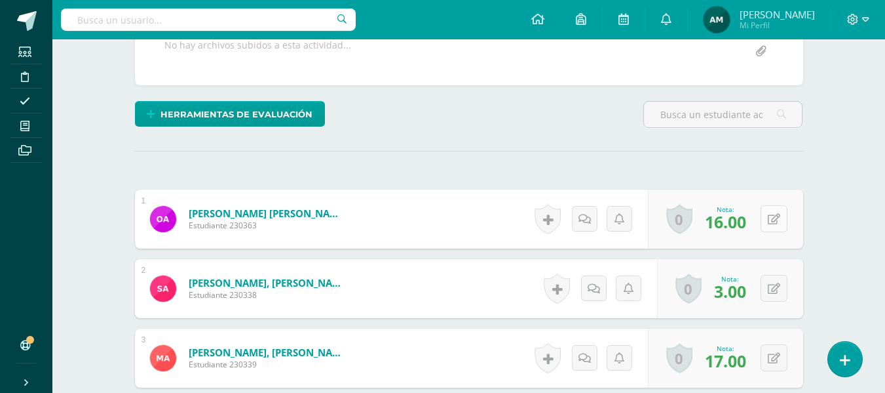
scroll to position [279, 0]
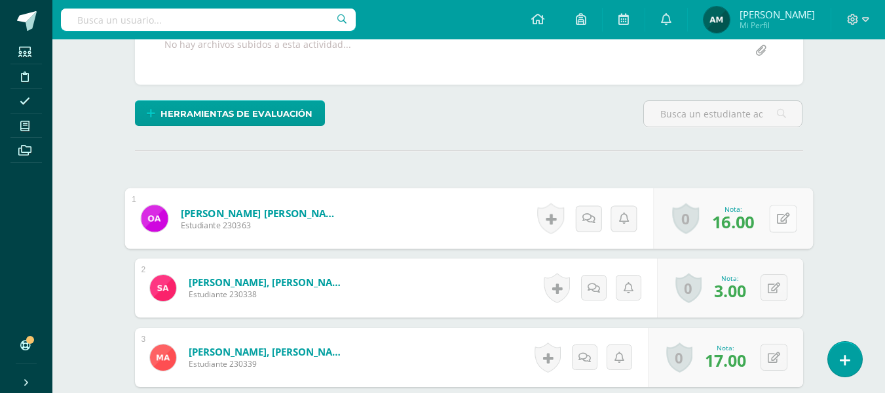
click at [780, 222] on button at bounding box center [783, 218] width 28 height 28
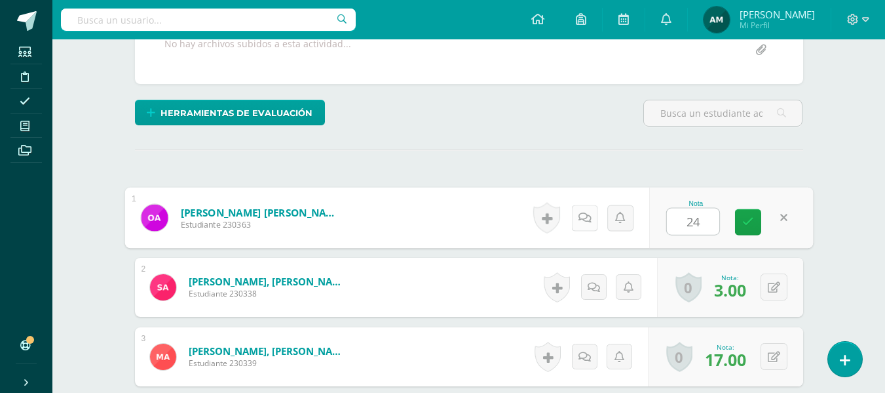
type input "24"
click at [590, 223] on link at bounding box center [584, 217] width 26 height 26
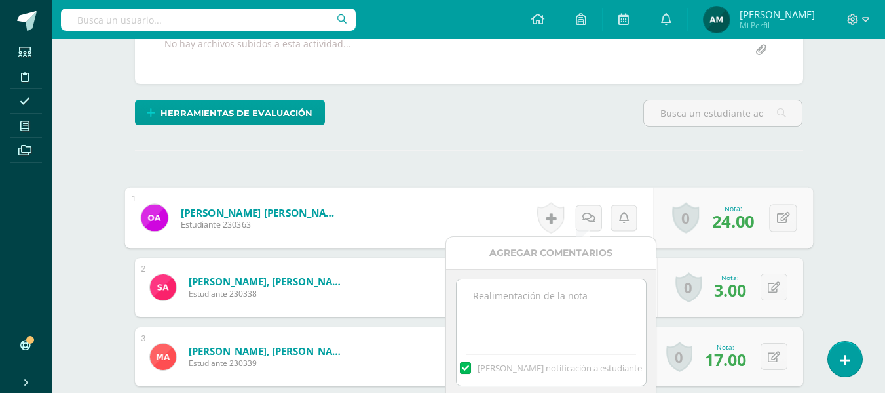
click at [542, 307] on textarea at bounding box center [551, 312] width 189 height 66
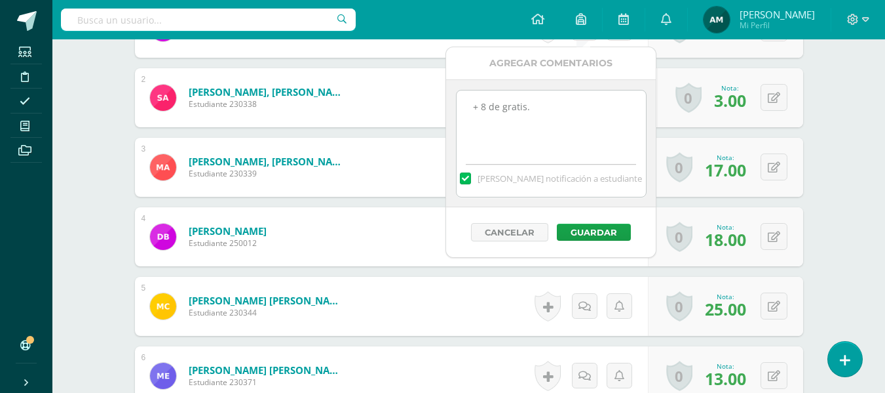
scroll to position [543, 0]
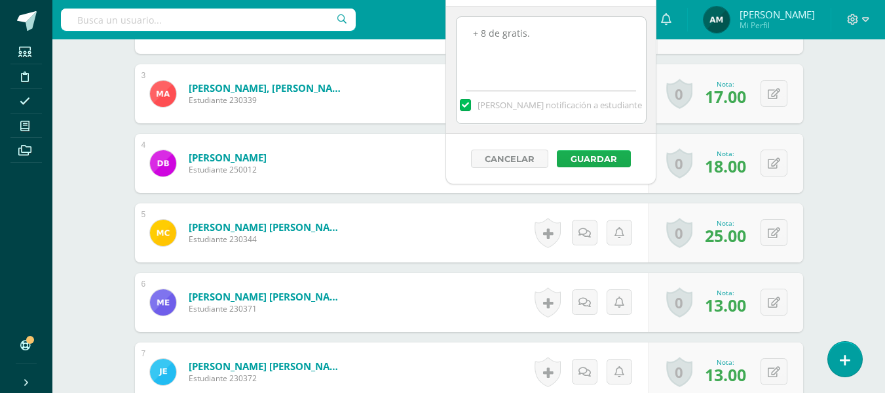
type textarea "+ 8 de gratis."
click at [594, 153] on button "Guardar" at bounding box center [594, 158] width 74 height 17
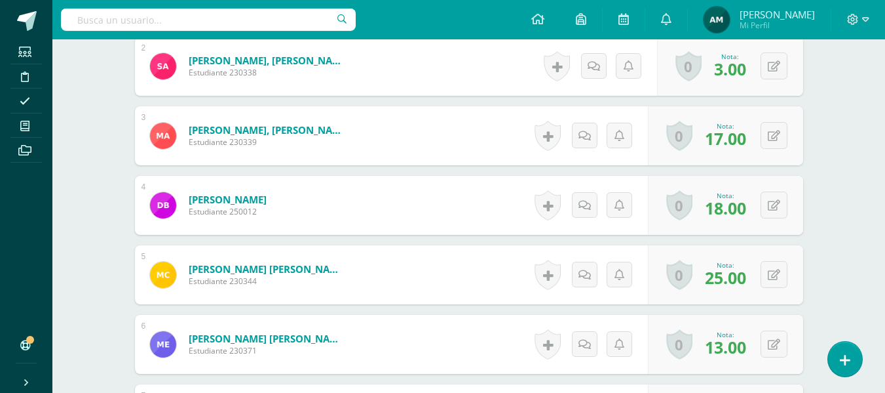
scroll to position [477, 0]
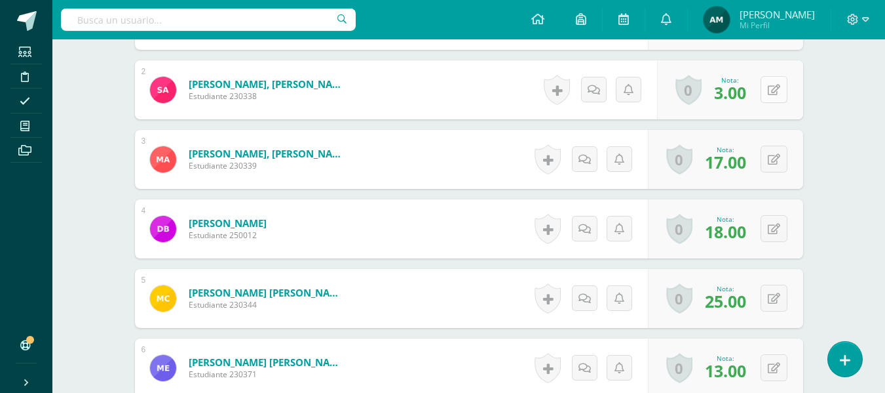
click at [780, 90] on icon at bounding box center [774, 90] width 12 height 11
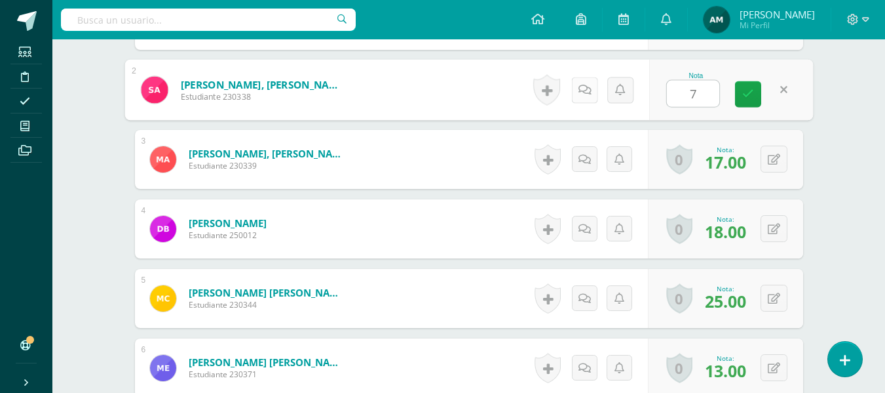
type input "7"
click at [588, 90] on icon at bounding box center [584, 89] width 13 height 11
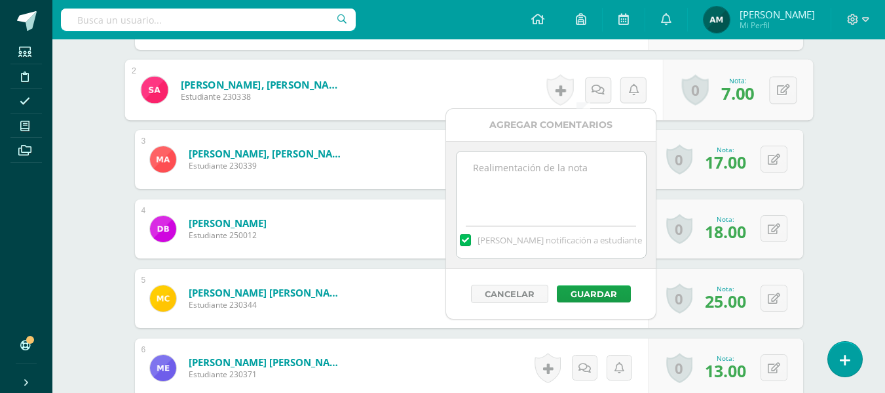
click at [543, 177] on textarea at bounding box center [551, 184] width 189 height 66
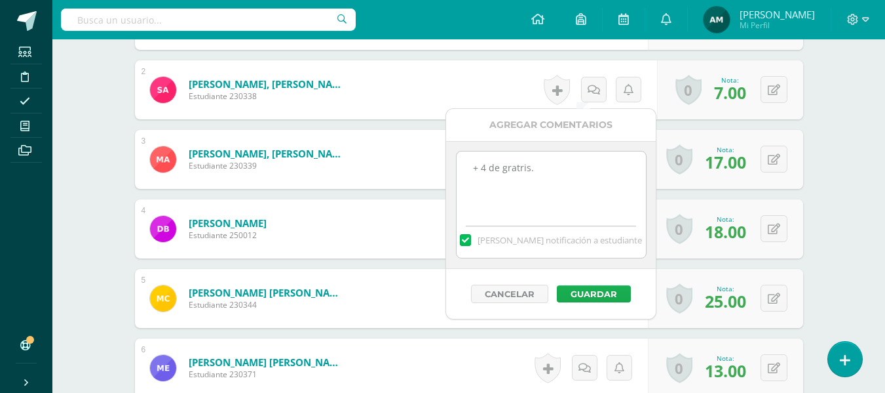
type textarea "+ 4 de gratris."
click at [613, 295] on button "Guardar" at bounding box center [594, 293] width 74 height 17
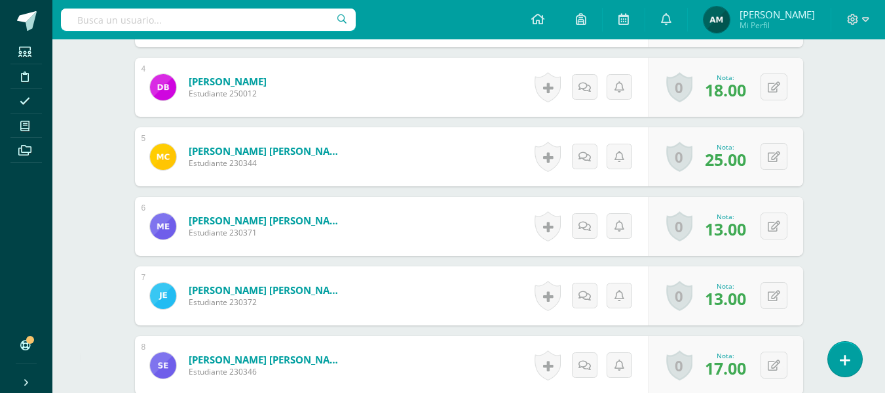
scroll to position [626, 0]
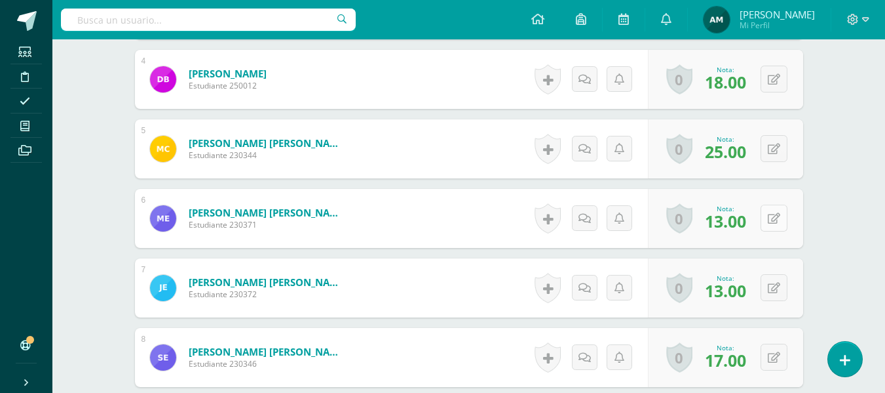
click at [773, 221] on button at bounding box center [774, 217] width 27 height 27
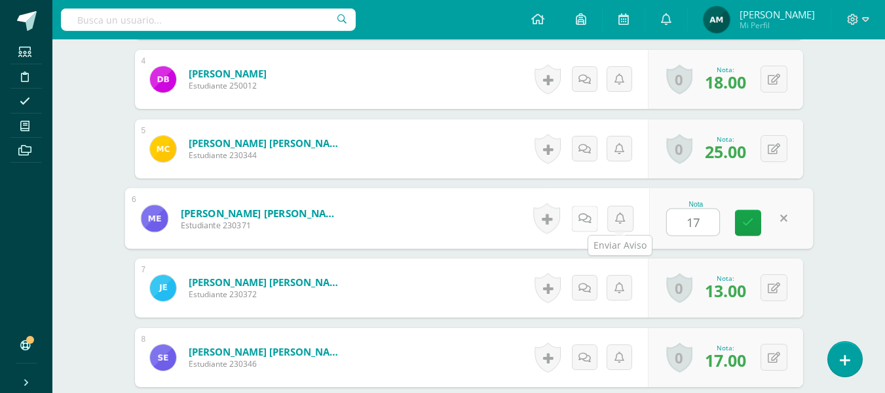
type input "17"
click at [592, 223] on link at bounding box center [584, 218] width 26 height 26
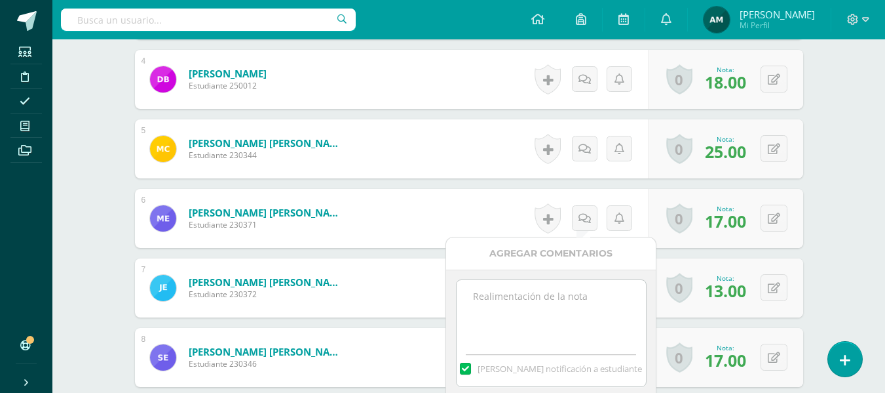
click at [564, 310] on textarea at bounding box center [551, 313] width 189 height 66
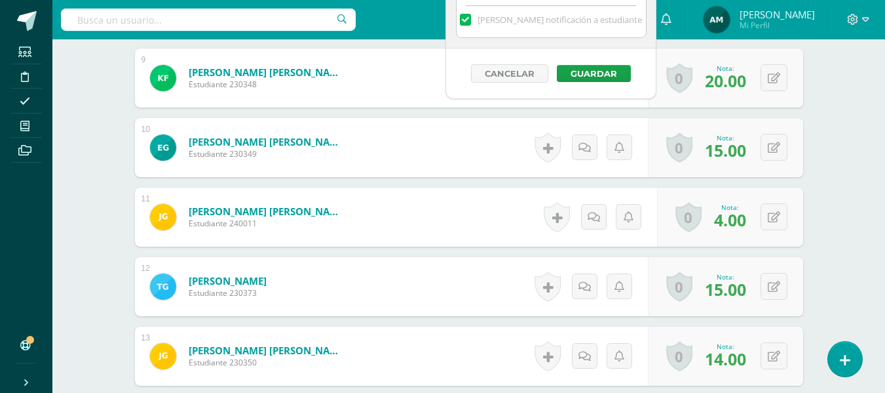
scroll to position [1020, 0]
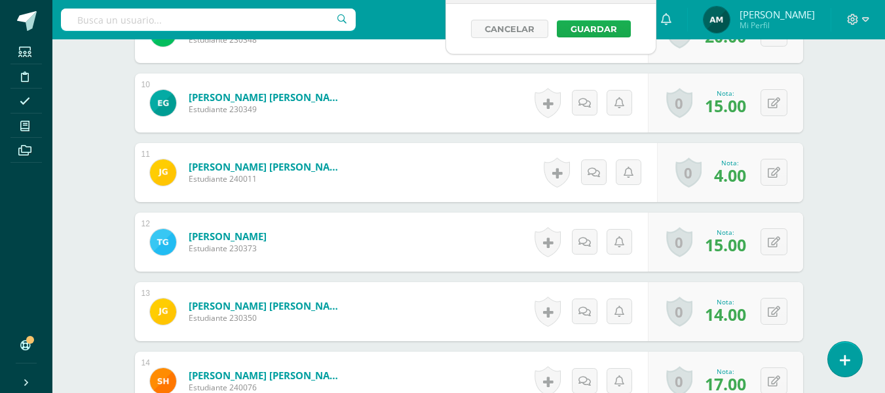
type textarea "+ 4 de gratris."
click at [597, 29] on button "Guardar" at bounding box center [594, 28] width 74 height 17
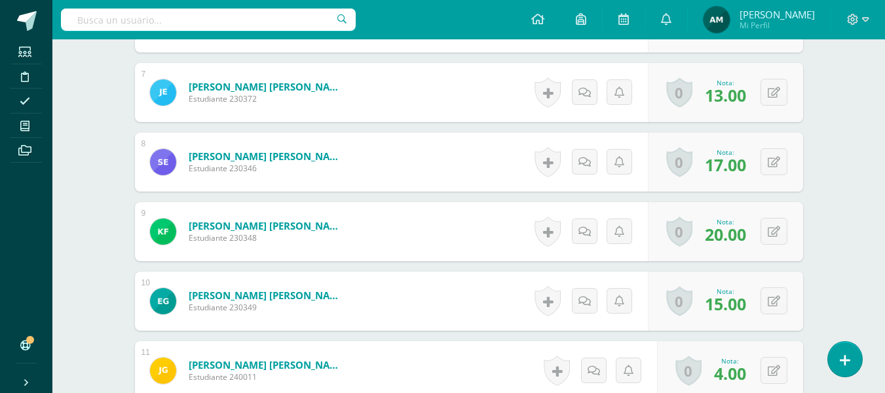
scroll to position [794, 0]
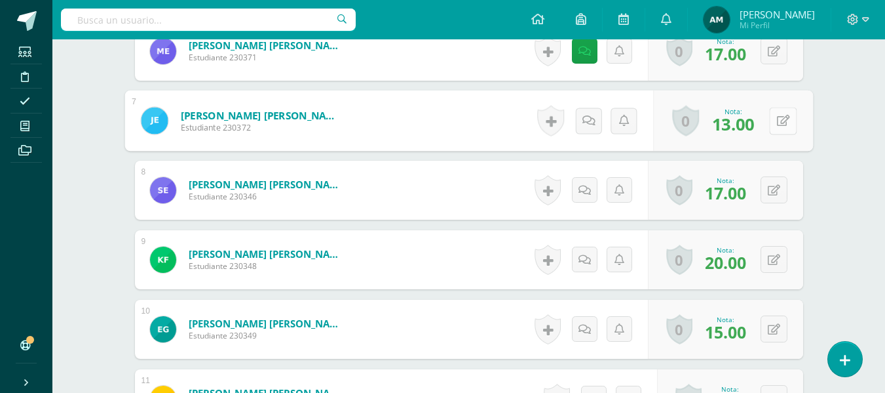
click at [769, 115] on button at bounding box center [783, 121] width 28 height 28
type input "17"
click at [582, 121] on icon at bounding box center [584, 120] width 13 height 11
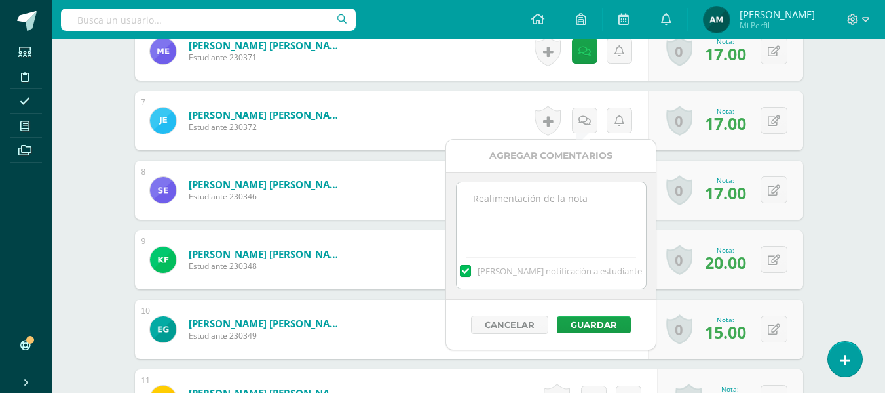
click at [546, 199] on textarea at bounding box center [551, 215] width 189 height 66
type textarea "+ 4 de gratris."
click at [606, 326] on button "Guardar" at bounding box center [594, 324] width 74 height 17
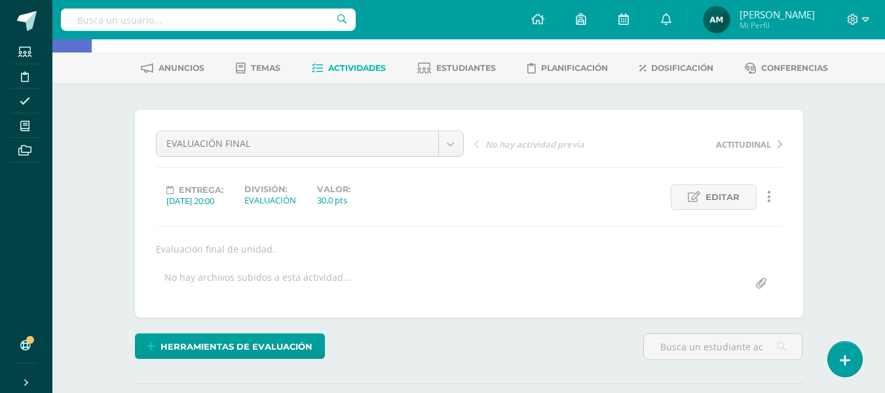
scroll to position [0, 0]
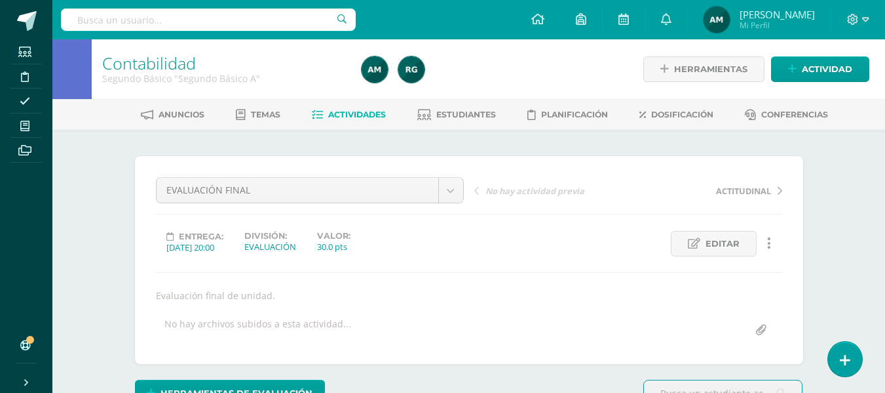
scroll to position [1, 0]
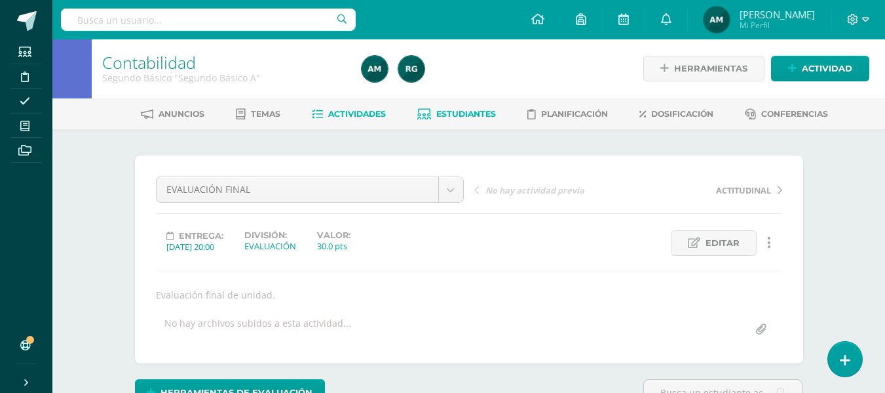
click at [461, 106] on link "Estudiantes" at bounding box center [456, 114] width 79 height 21
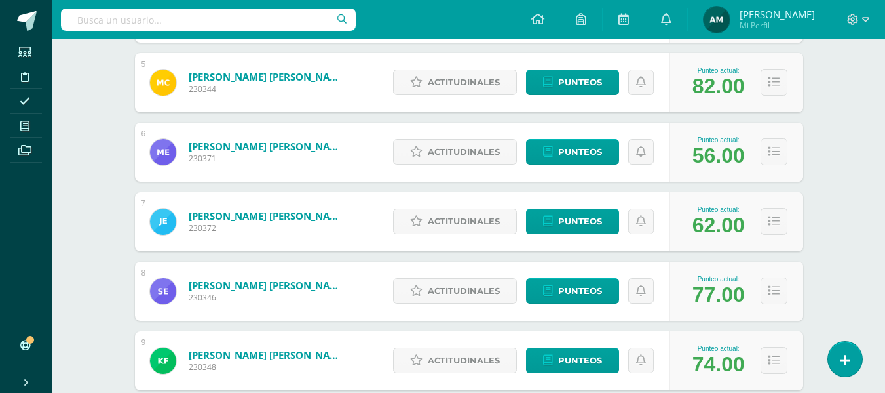
scroll to position [553, 0]
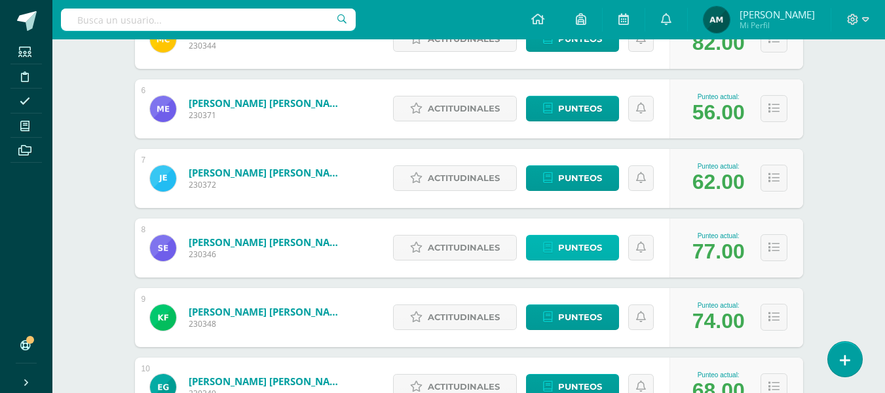
click at [597, 250] on span "Punteos" at bounding box center [580, 247] width 44 height 24
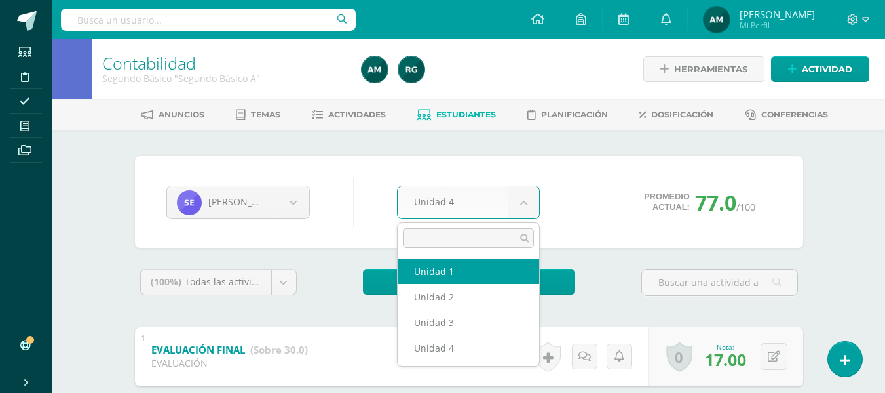
select select "Unidad 1"
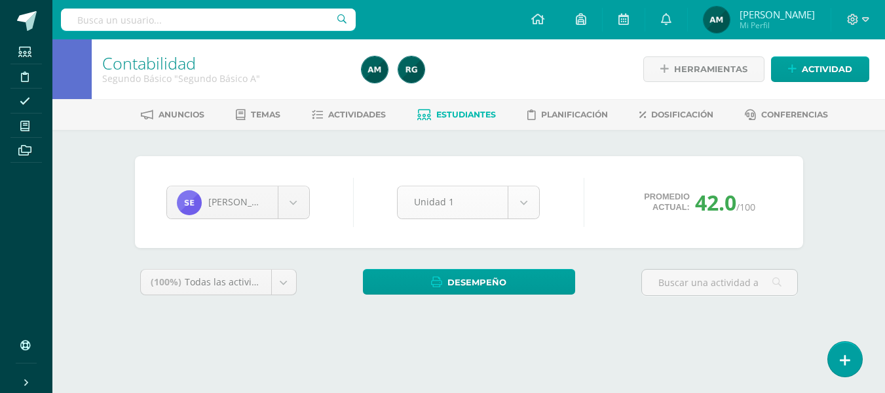
click at [524, 206] on body "Estudiantes Disciplina Asistencia Mis cursos Archivos Soporte Ayuda Reportar un…" at bounding box center [442, 176] width 885 height 353
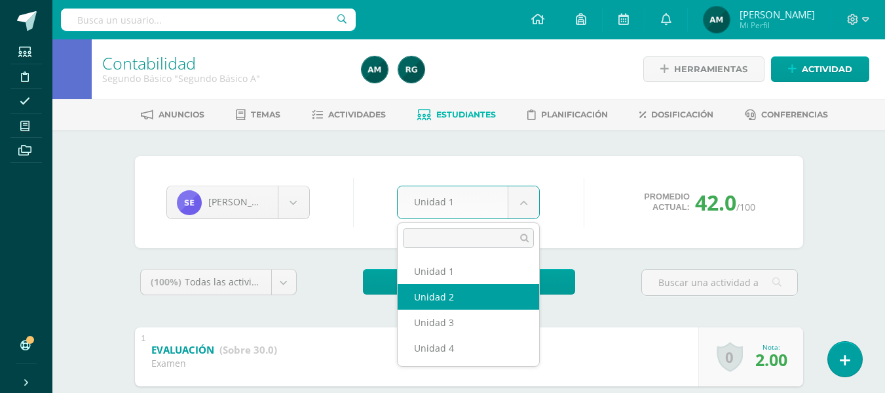
drag, startPoint x: 446, startPoint y: 298, endPoint x: 456, endPoint y: 296, distance: 10.7
select select "Unidad 2"
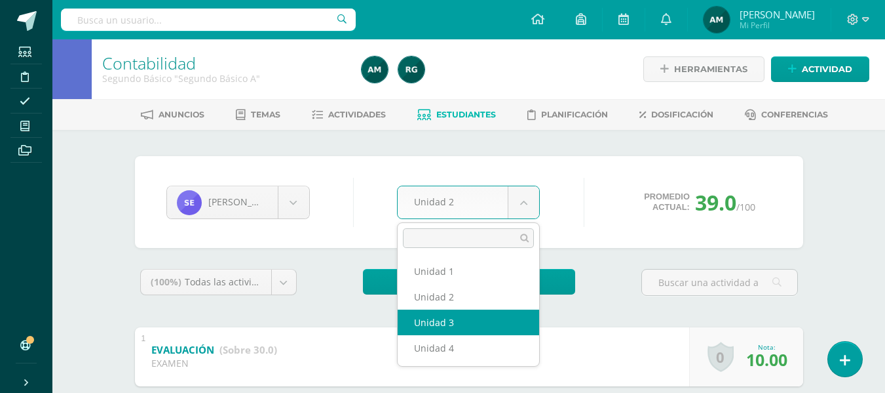
select select "Unidad 3"
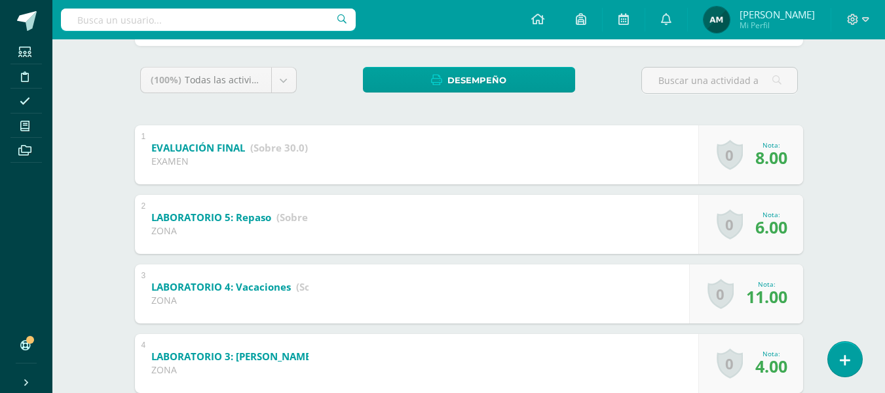
scroll to position [198, 0]
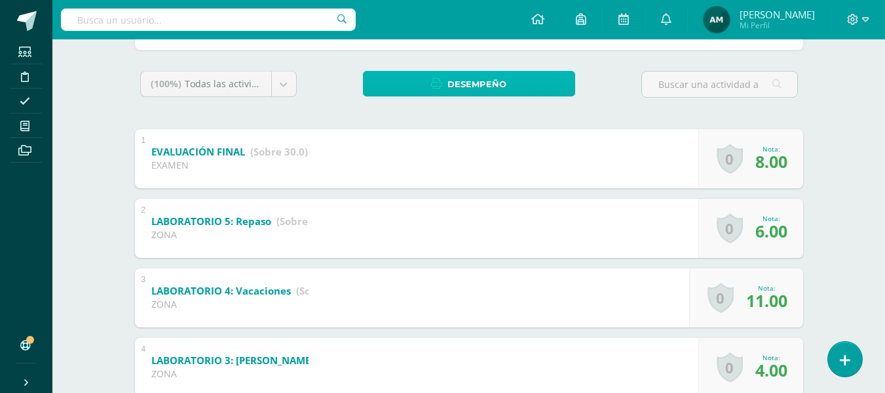
click at [507, 81] on link "Desempeño" at bounding box center [469, 84] width 212 height 26
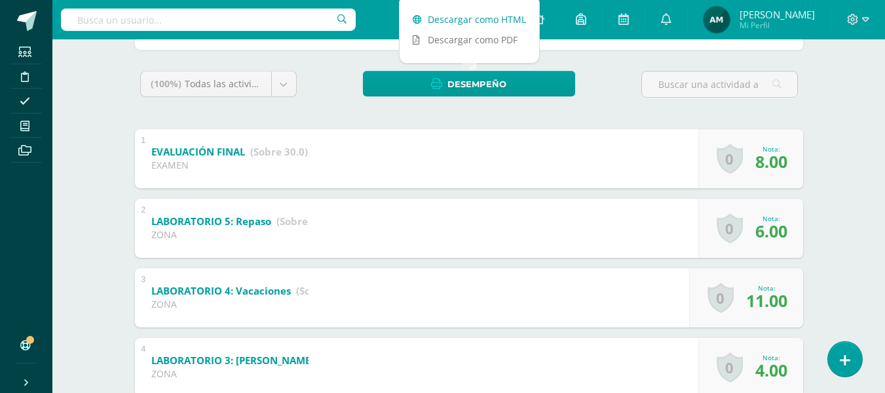
click at [500, 22] on link "Descargar como HTML" at bounding box center [470, 19] width 140 height 20
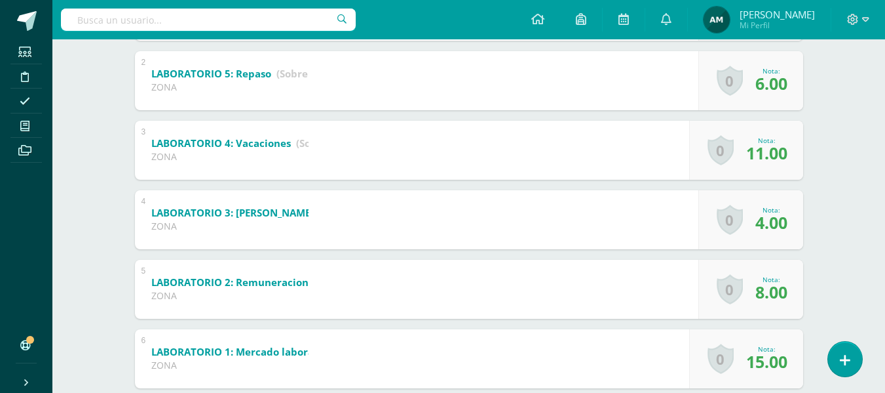
scroll to position [349, 0]
